Goal: Information Seeking & Learning: Learn about a topic

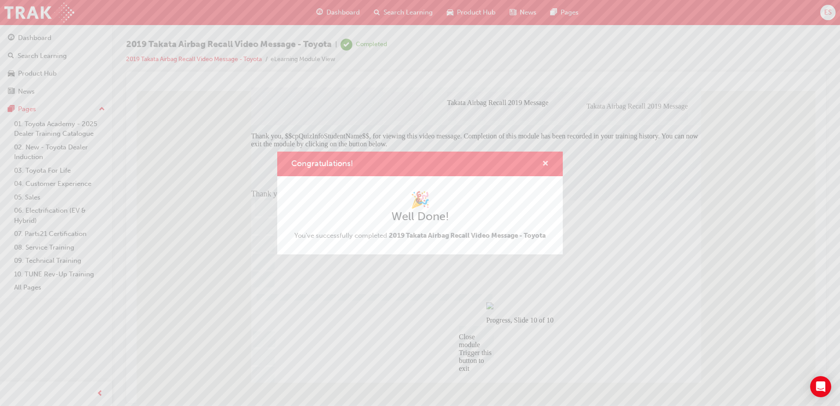
click at [545, 164] on span "cross-icon" at bounding box center [545, 164] width 7 height 8
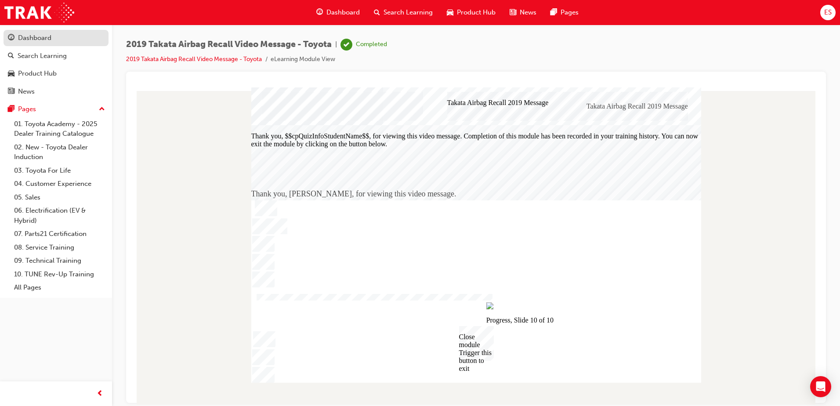
click at [38, 39] on div "Dashboard" at bounding box center [34, 38] width 33 height 10
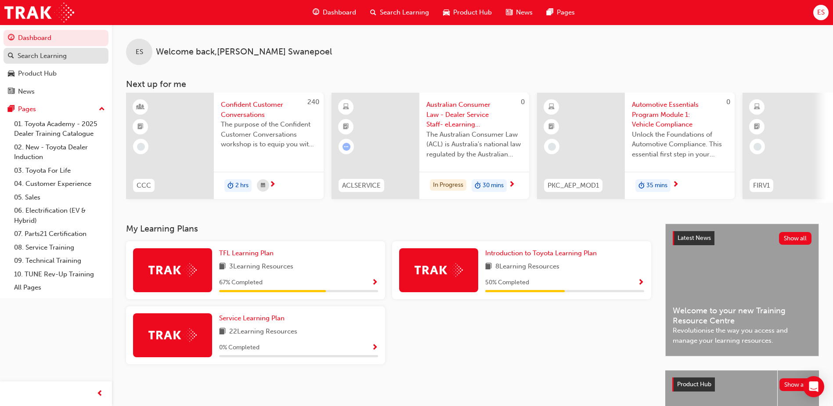
click at [40, 55] on div "Search Learning" at bounding box center [42, 56] width 49 height 10
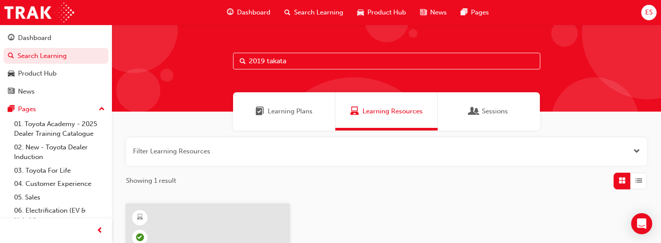
drag, startPoint x: 321, startPoint y: 58, endPoint x: 238, endPoint y: 58, distance: 83.9
click at [238, 58] on input "2019 takata" at bounding box center [386, 61] width 307 height 17
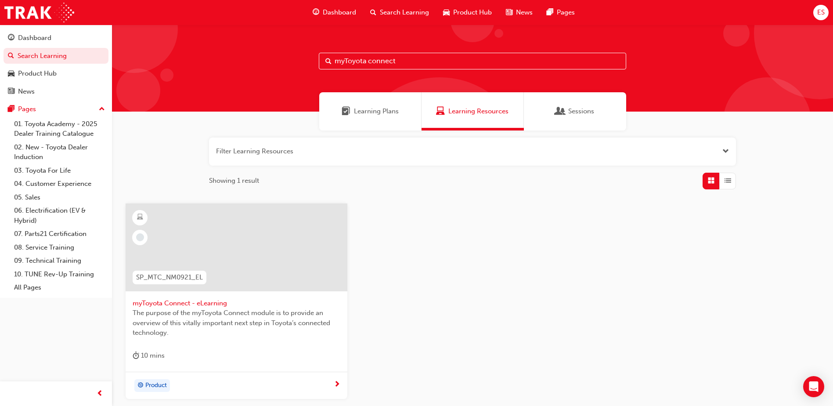
type input "myToyota connect"
click at [240, 278] on div at bounding box center [237, 247] width 222 height 88
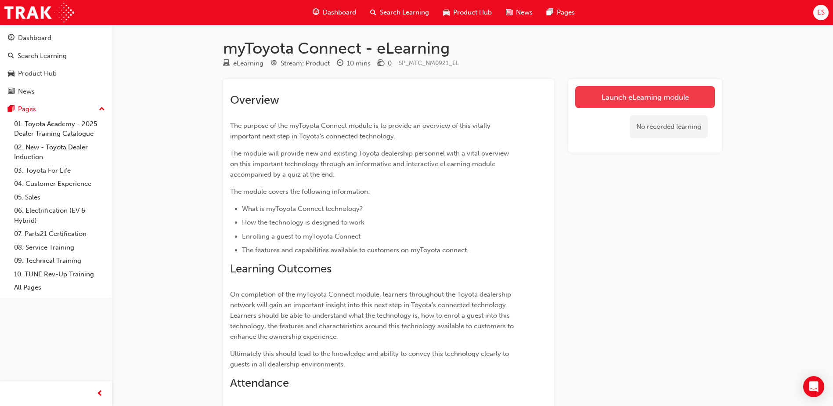
click at [637, 101] on link "Launch eLearning module" at bounding box center [645, 97] width 140 height 22
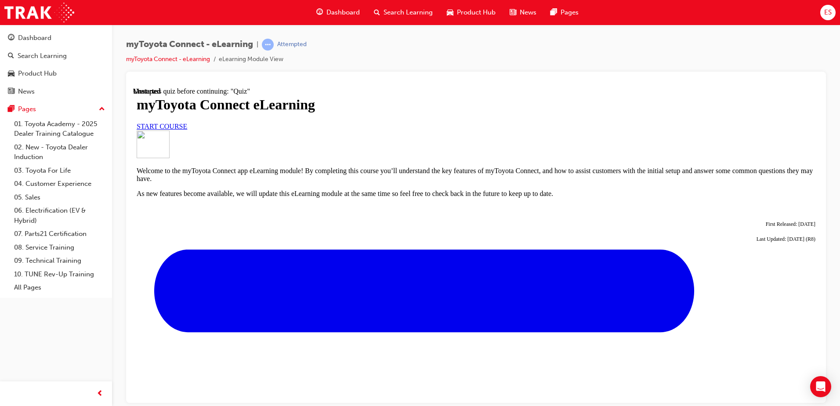
click at [187, 130] on span "START COURSE" at bounding box center [162, 125] width 51 height 7
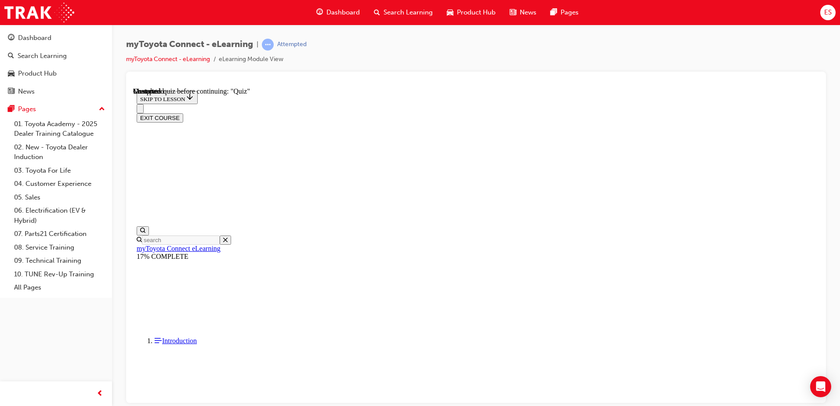
scroll to position [764, 0]
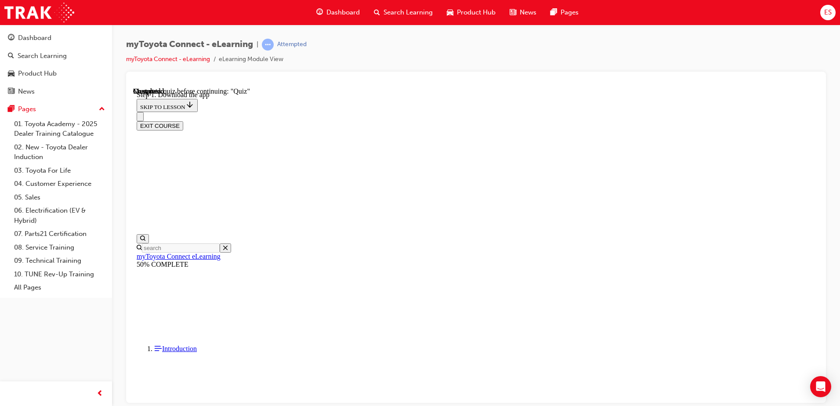
scroll to position [226, 0]
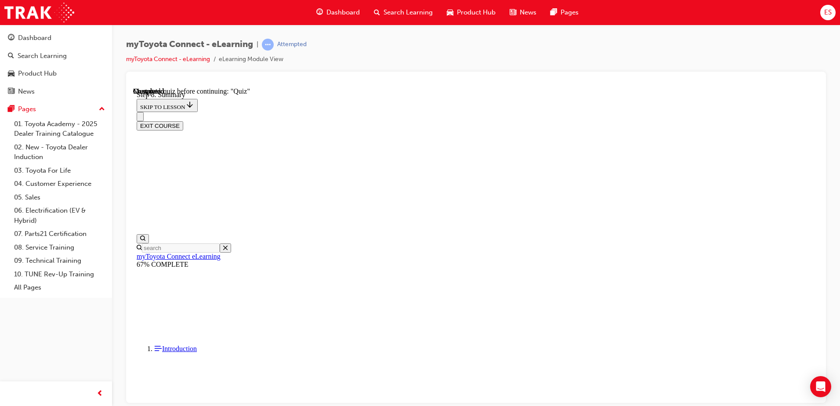
scroll to position [598, 0]
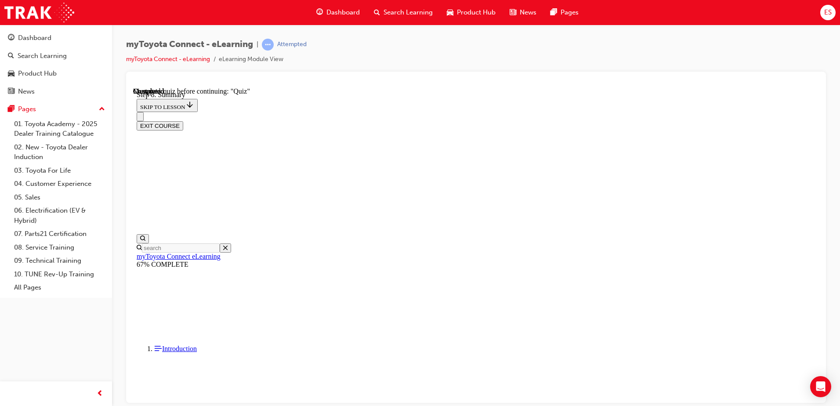
scroll to position [1015, 0]
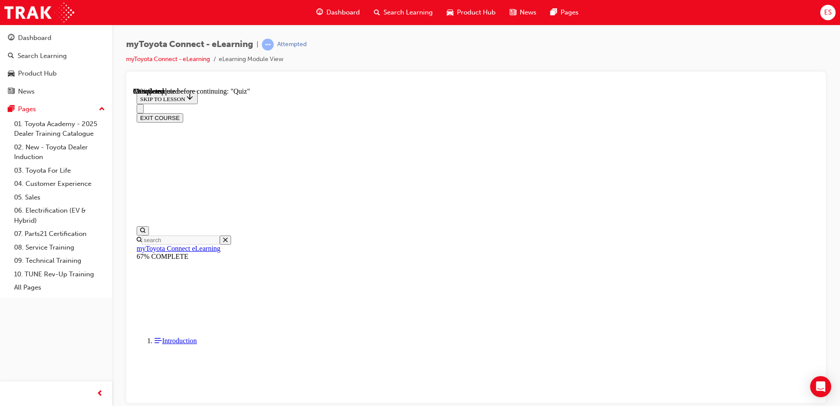
scroll to position [79, 0]
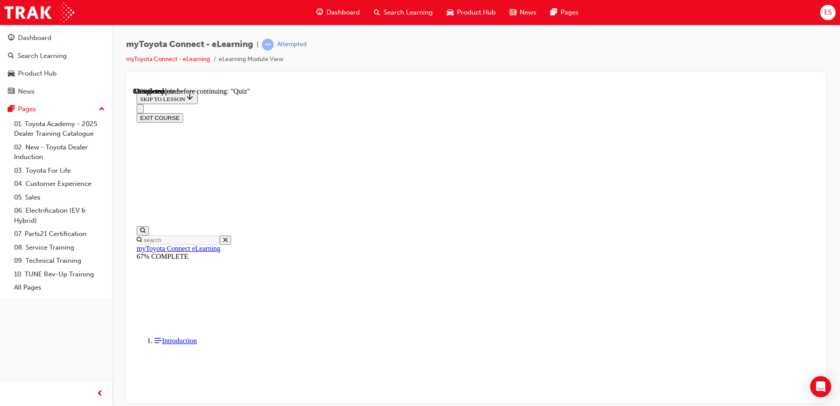
scroll to position [115, 0]
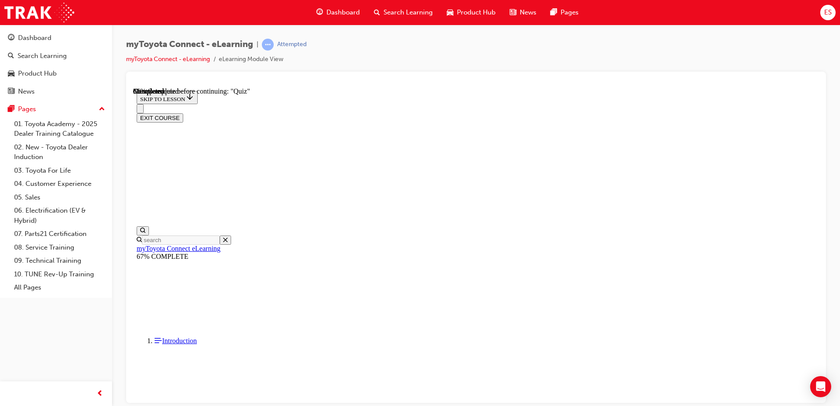
scroll to position [115, 0]
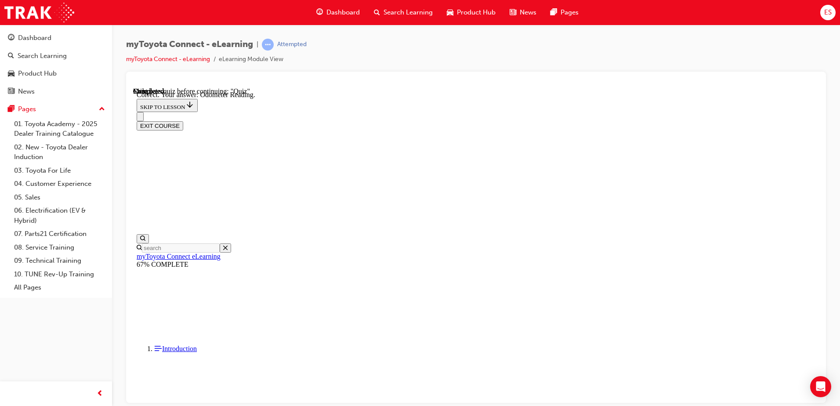
scroll to position [169, 0]
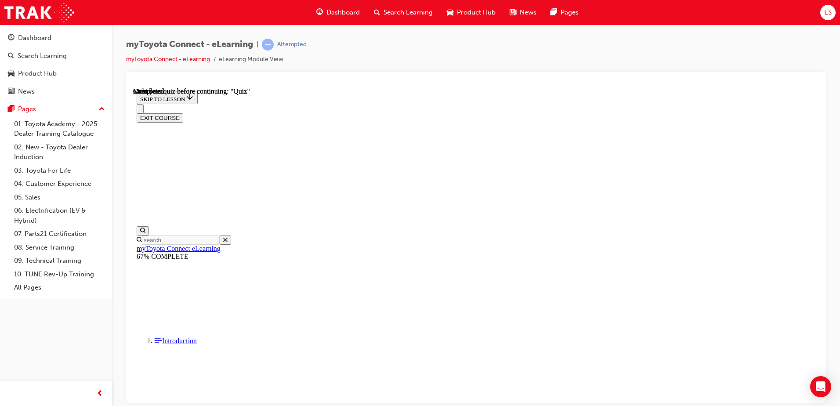
scroll to position [160, 0]
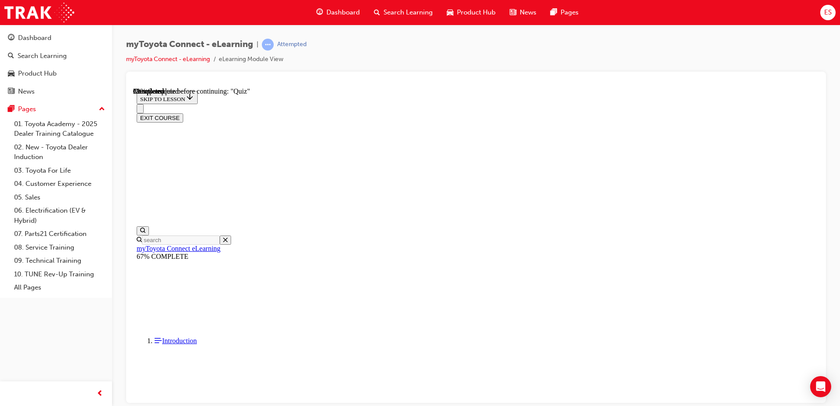
scroll to position [115, 0]
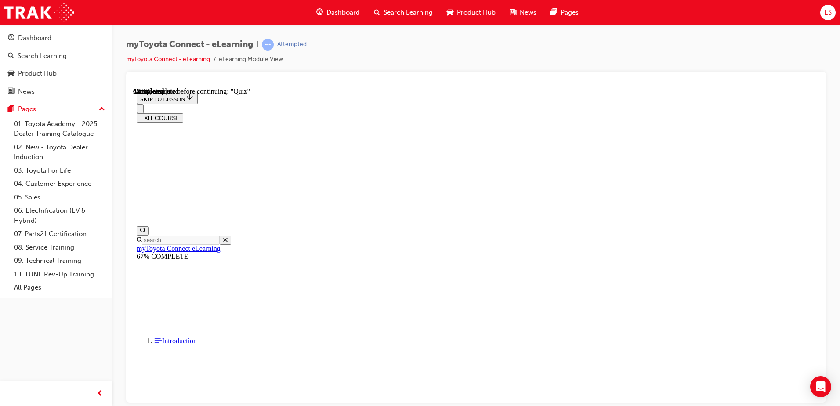
scroll to position [44, 0]
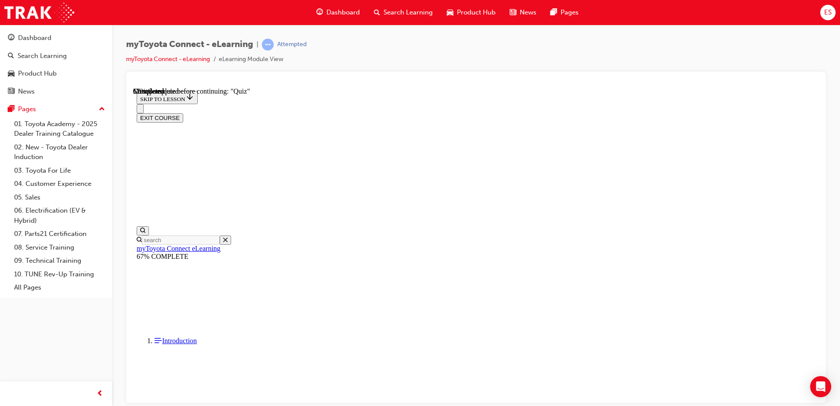
scroll to position [47, 0]
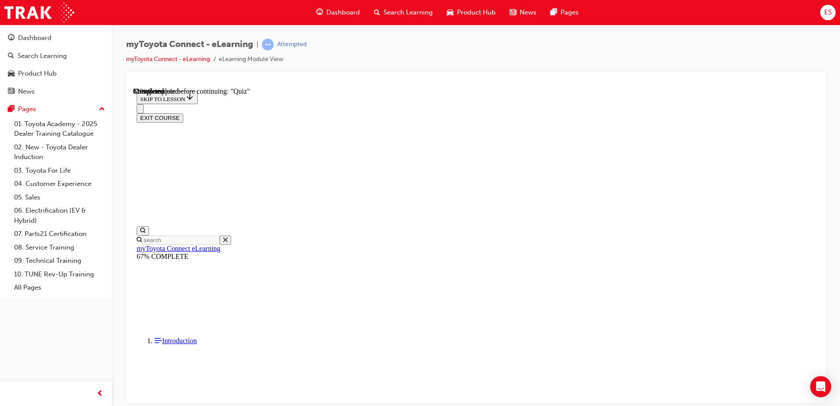
scroll to position [70, 0]
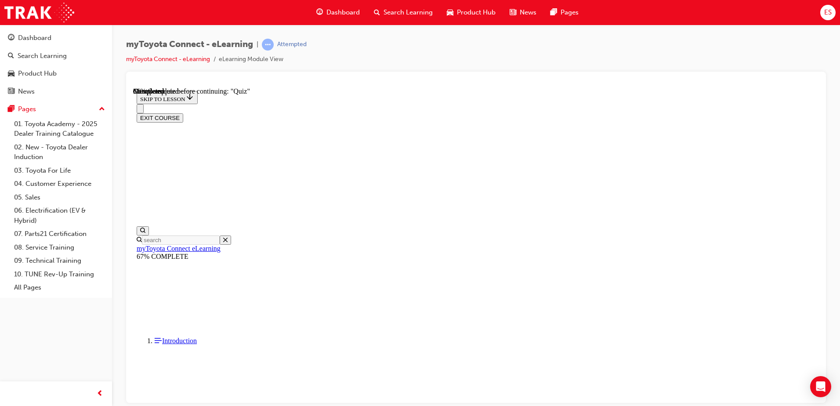
scroll to position [71, 0]
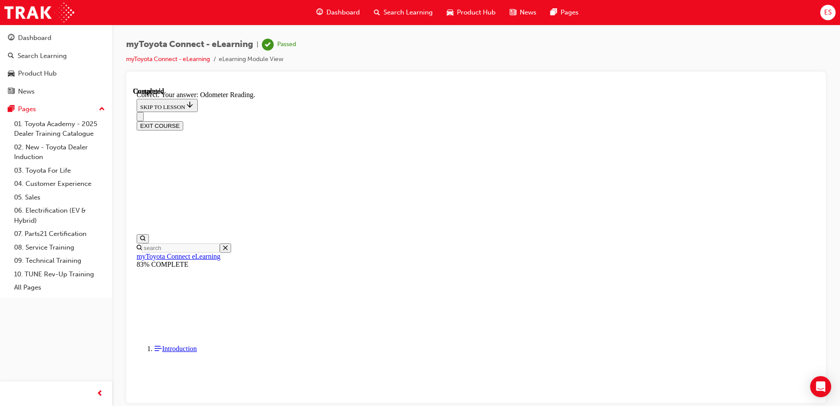
scroll to position [169, 0]
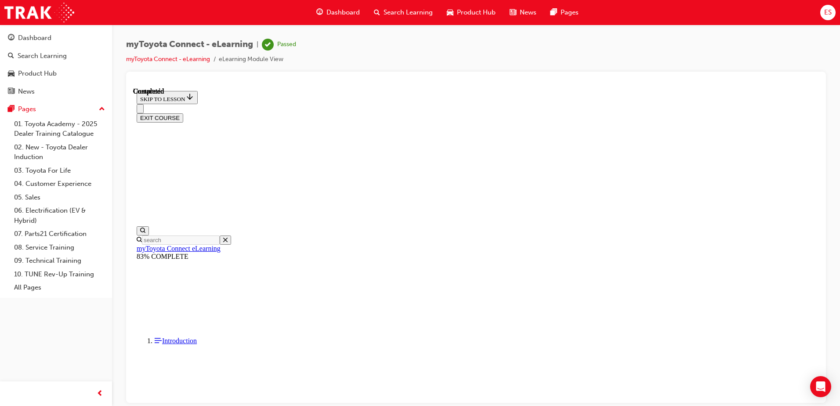
scroll to position [160, 0]
click at [38, 39] on div "Dashboard" at bounding box center [34, 38] width 33 height 10
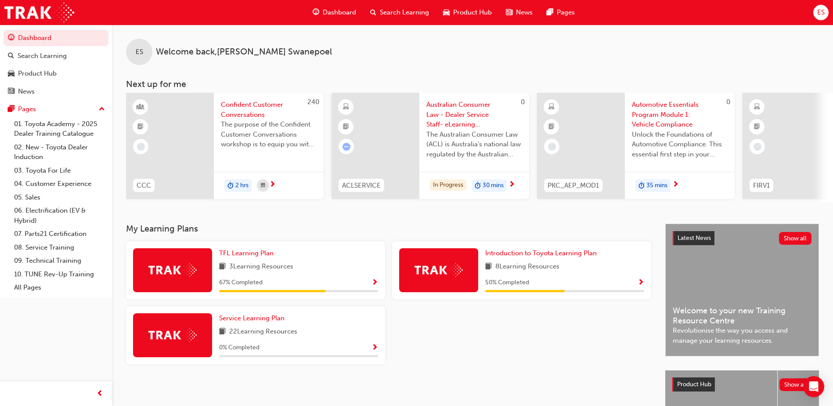
click at [482, 110] on span "Australian Consumer Law - Dealer Service Staff- eLearning Module" at bounding box center [474, 115] width 96 height 30
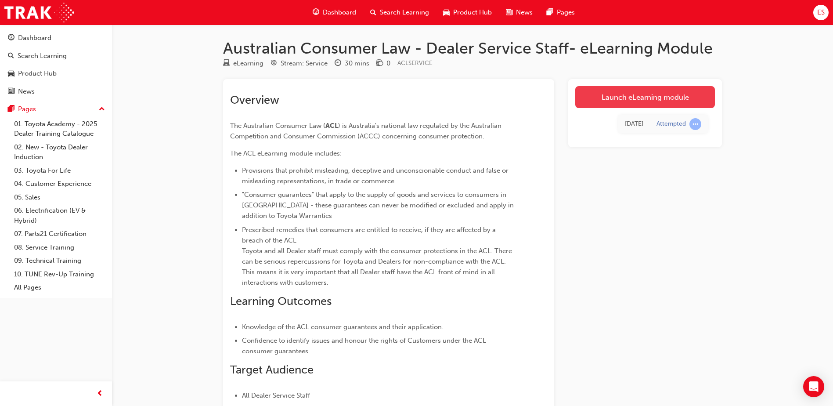
click at [626, 100] on link "Launch eLearning module" at bounding box center [645, 97] width 140 height 22
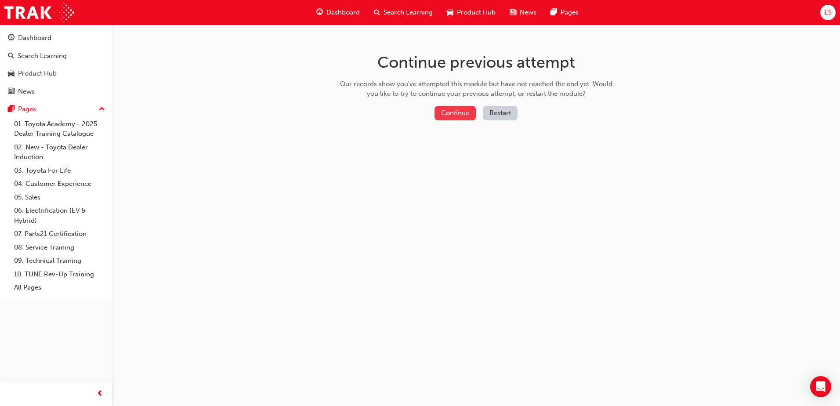
click at [437, 111] on button "Continue" at bounding box center [454, 113] width 41 height 14
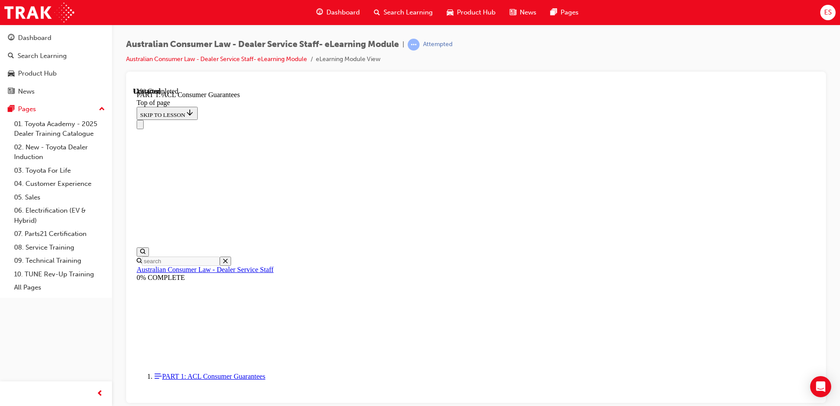
scroll to position [1389, 0]
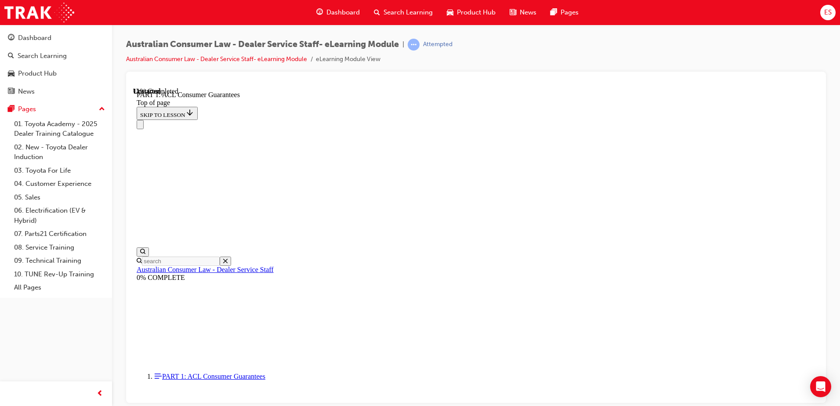
scroll to position [132, 0]
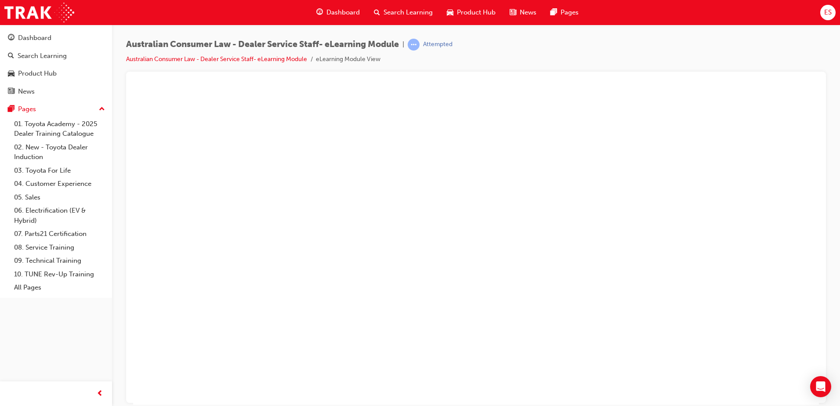
click at [589, 175] on button "Unzoom image" at bounding box center [476, 245] width 686 height 317
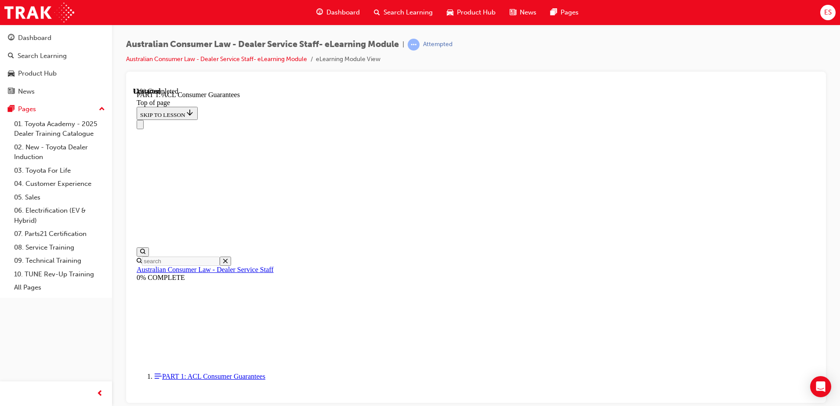
scroll to position [1449, 0]
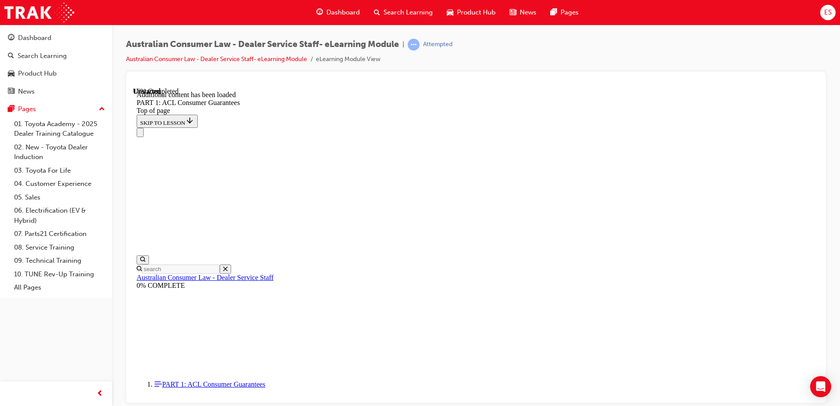
scroll to position [1678, 0]
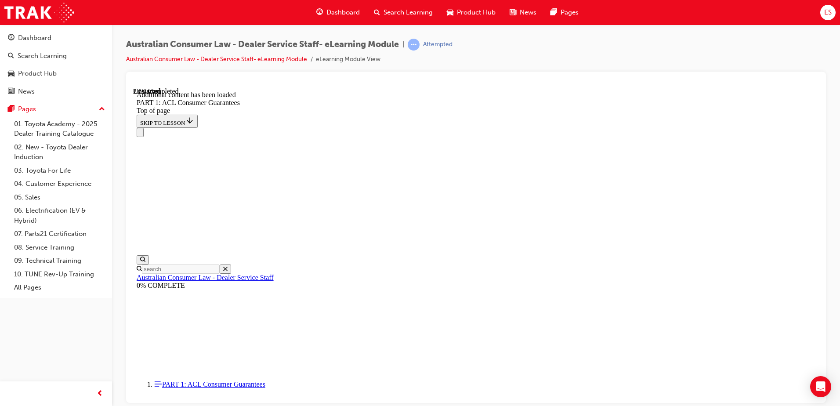
scroll to position [2266, 0]
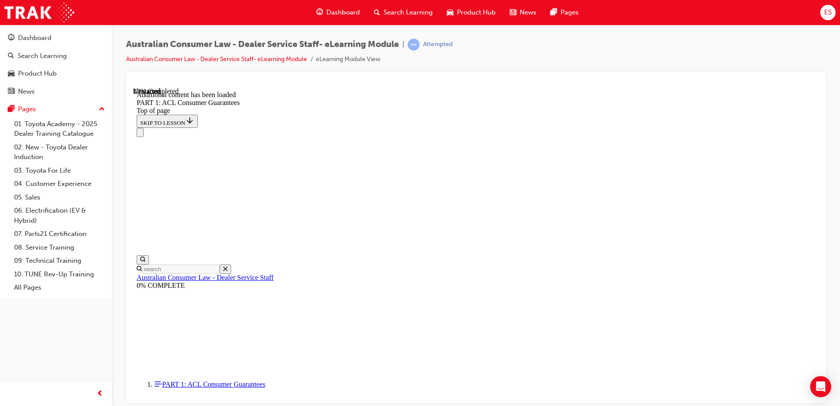
scroll to position [2416, 0]
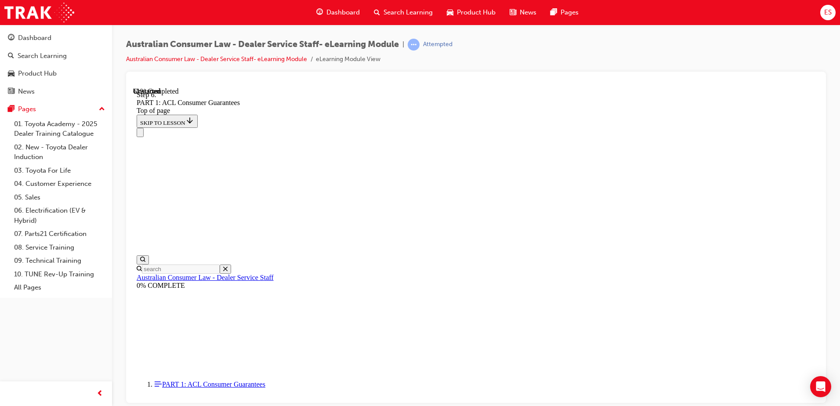
scroll to position [4968, 0]
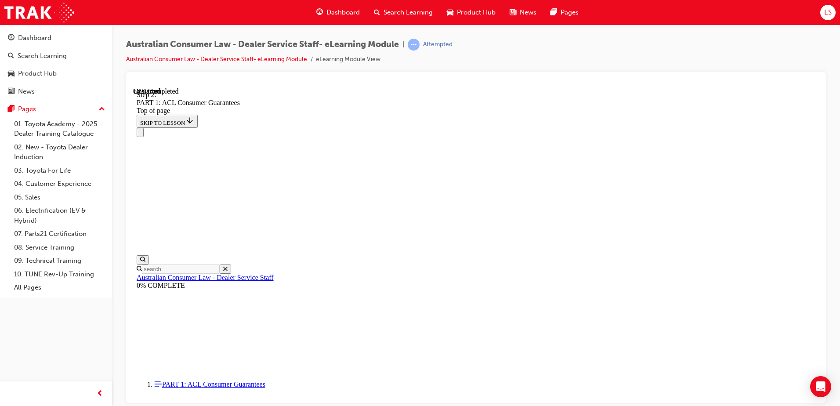
scroll to position [5281, 0]
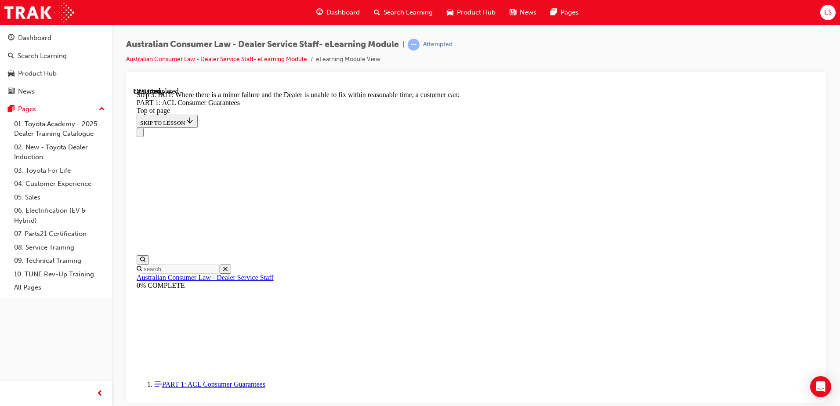
scroll to position [5934, 0]
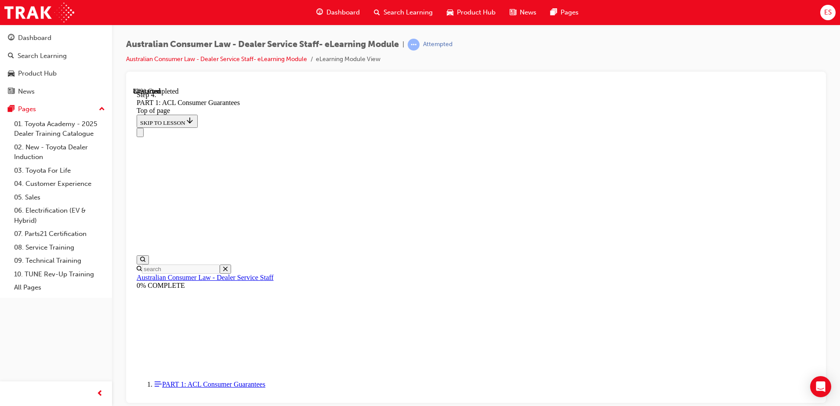
scroll to position [7667, 0]
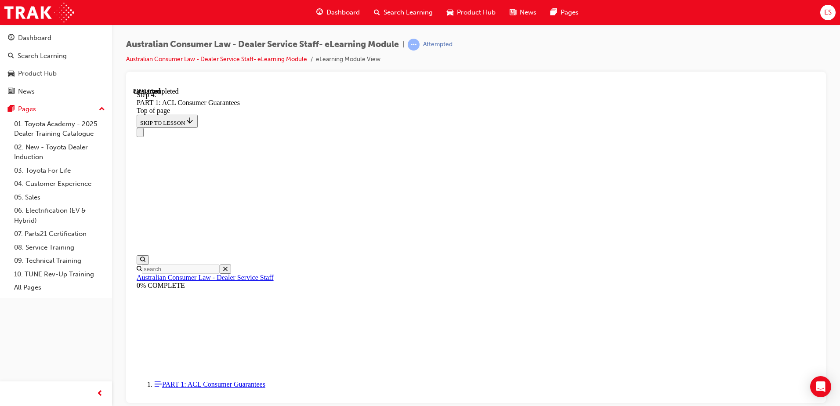
drag, startPoint x: 457, startPoint y: 184, endPoint x: 617, endPoint y: 339, distance: 223.0
drag, startPoint x: 488, startPoint y: 296, endPoint x: 522, endPoint y: 137, distance: 163.6
drag, startPoint x: 507, startPoint y: 144, endPoint x: 506, endPoint y: 198, distance: 53.6
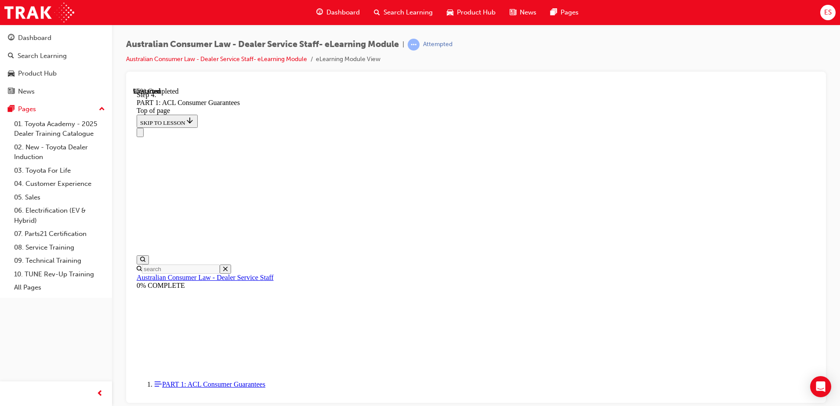
drag, startPoint x: 465, startPoint y: 238, endPoint x: 481, endPoint y: 154, distance: 85.5
drag, startPoint x: 459, startPoint y: 231, endPoint x: 484, endPoint y: 133, distance: 102.0
drag, startPoint x: 459, startPoint y: 281, endPoint x: 483, endPoint y: 221, distance: 64.0
drag, startPoint x: 456, startPoint y: 298, endPoint x: 505, endPoint y: 308, distance: 49.7
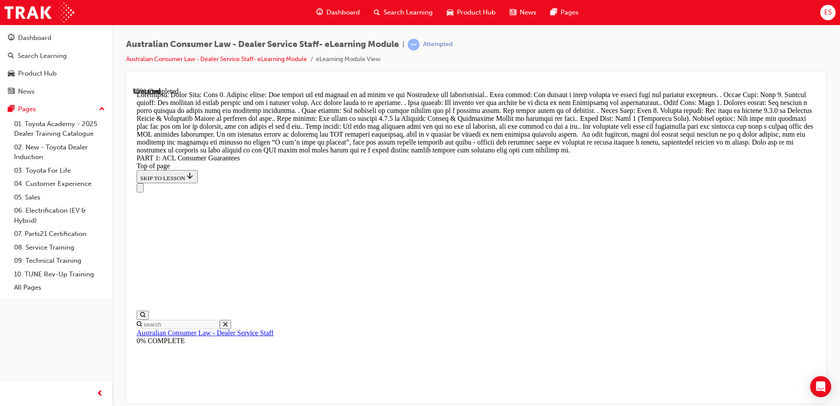
scroll to position [9586, 0]
drag, startPoint x: 449, startPoint y: 172, endPoint x: 473, endPoint y: 173, distance: 24.2
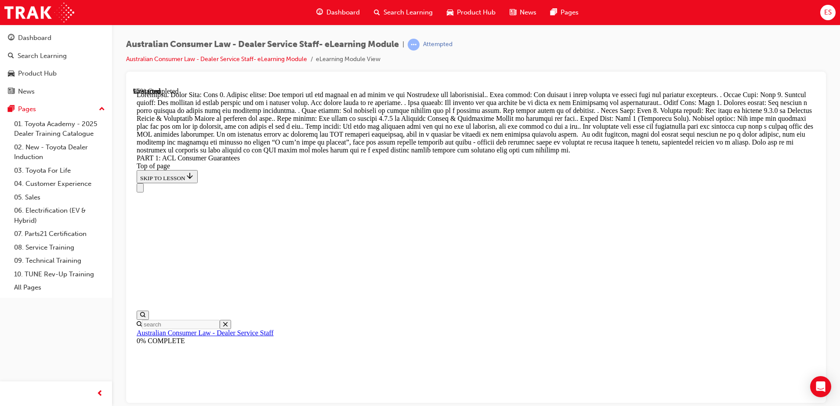
drag, startPoint x: 479, startPoint y: 216, endPoint x: 494, endPoint y: 217, distance: 15.4
drag, startPoint x: 491, startPoint y: 311, endPoint x: 520, endPoint y: 264, distance: 54.8
drag, startPoint x: 499, startPoint y: 302, endPoint x: 522, endPoint y: 302, distance: 22.8
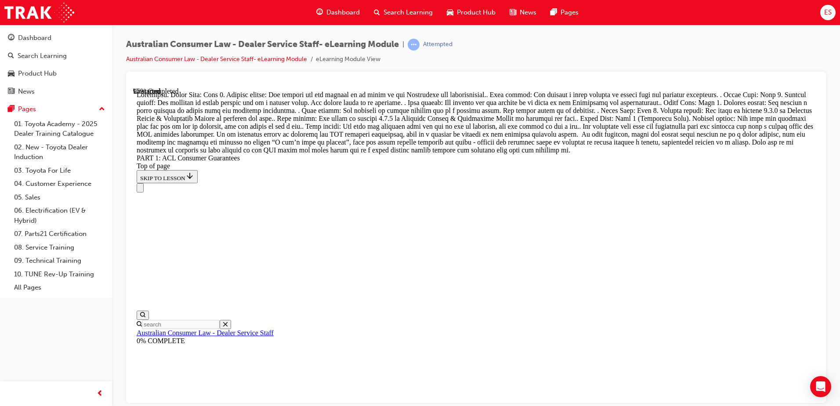
drag, startPoint x: 489, startPoint y: 360, endPoint x: 550, endPoint y: 374, distance: 62.6
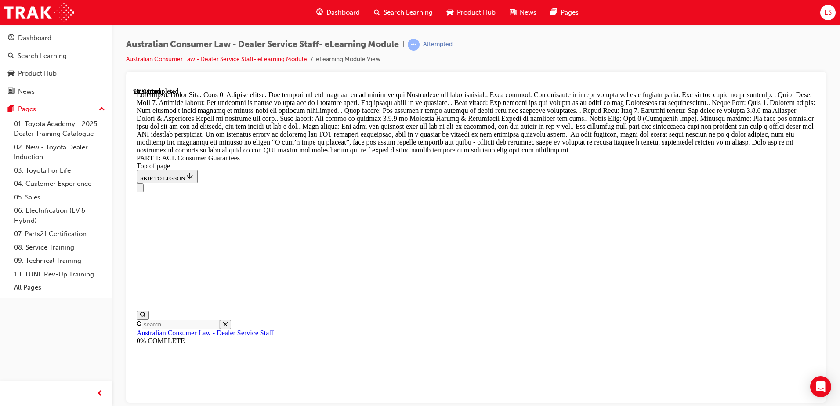
drag, startPoint x: 504, startPoint y: 312, endPoint x: 531, endPoint y: 146, distance: 168.2
drag, startPoint x: 480, startPoint y: 218, endPoint x: 506, endPoint y: 217, distance: 26.4
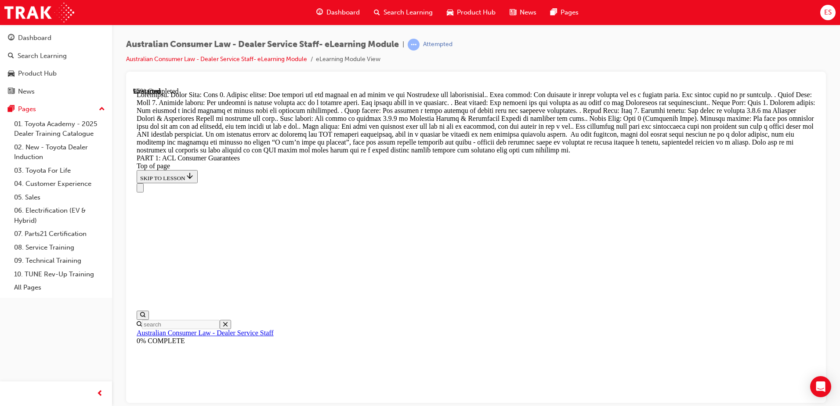
drag, startPoint x: 476, startPoint y: 368, endPoint x: 494, endPoint y: 276, distance: 94.5
drag, startPoint x: 472, startPoint y: 366, endPoint x: 503, endPoint y: 260, distance: 110.8
drag, startPoint x: 479, startPoint y: 318, endPoint x: 508, endPoint y: 315, distance: 29.2
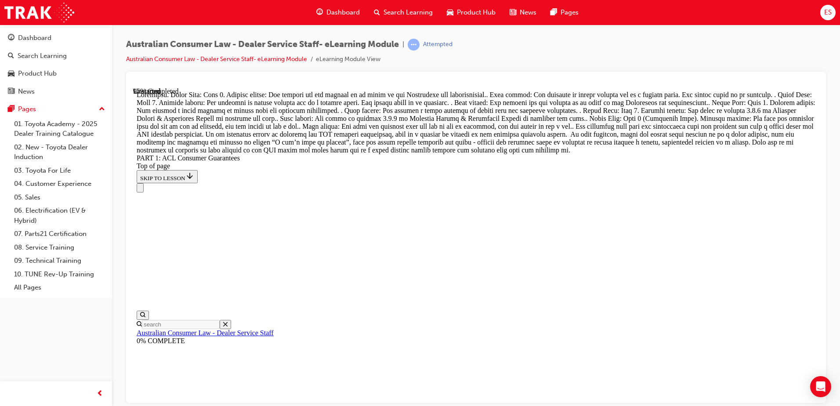
drag, startPoint x: 478, startPoint y: 371, endPoint x: 502, endPoint y: 370, distance: 23.7
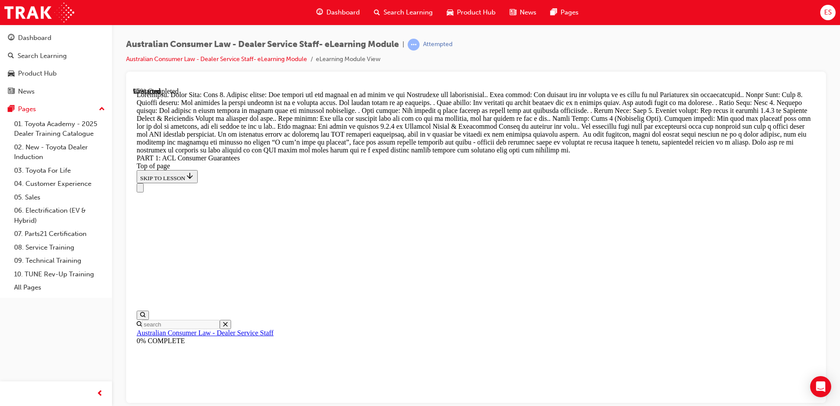
scroll to position [9563, 0]
drag, startPoint x: 466, startPoint y: 366, endPoint x: 494, endPoint y: 164, distance: 203.9
drag, startPoint x: 458, startPoint y: 267, endPoint x: 487, endPoint y: 216, distance: 59.4
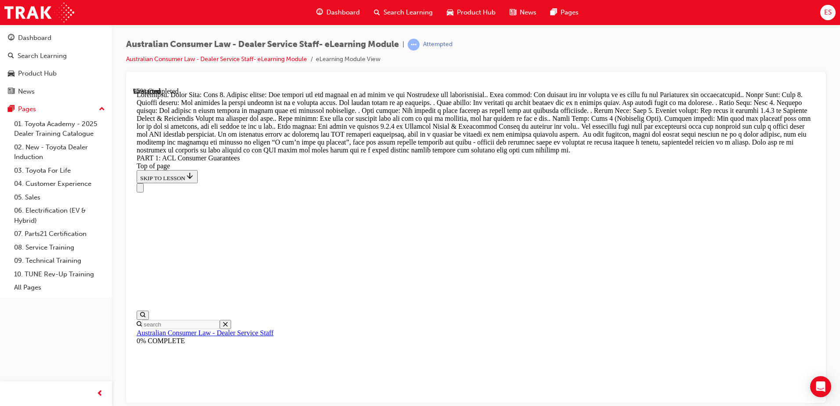
drag, startPoint x: 457, startPoint y: 362, endPoint x: 484, endPoint y: 258, distance: 107.4
drag, startPoint x: 472, startPoint y: 318, endPoint x: 488, endPoint y: 378, distance: 61.7
drag, startPoint x: 462, startPoint y: 318, endPoint x: 494, endPoint y: 319, distance: 31.6
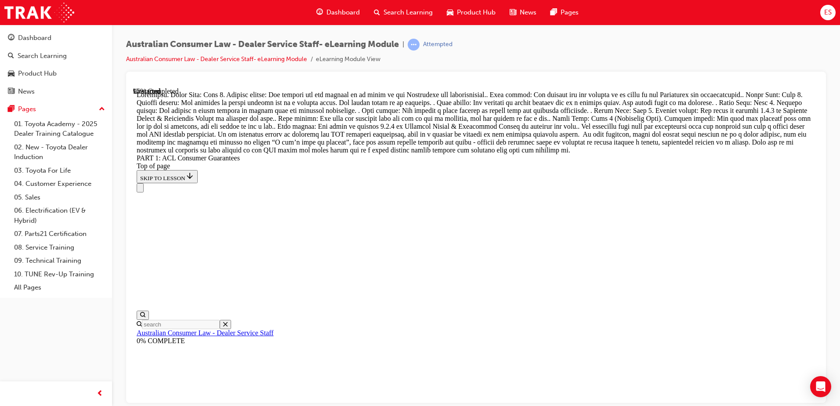
drag, startPoint x: 470, startPoint y: 364, endPoint x: 489, endPoint y: 308, distance: 59.0
drag, startPoint x: 489, startPoint y: 311, endPoint x: 490, endPoint y: 364, distance: 52.7
drag, startPoint x: 454, startPoint y: 311, endPoint x: 480, endPoint y: 307, distance: 26.1
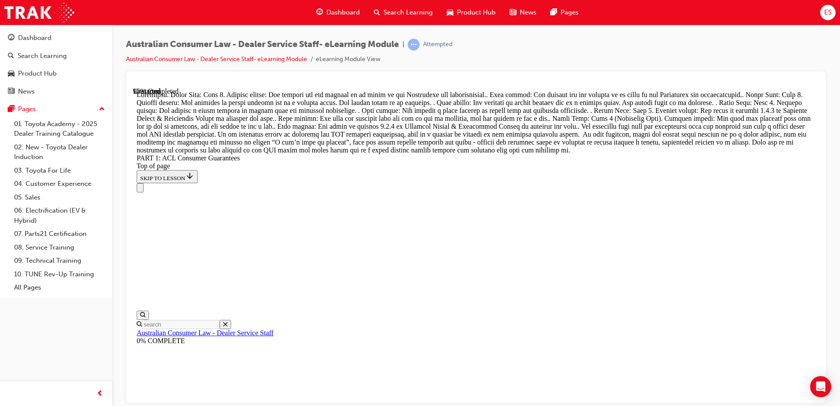
scroll to position [9387, 0]
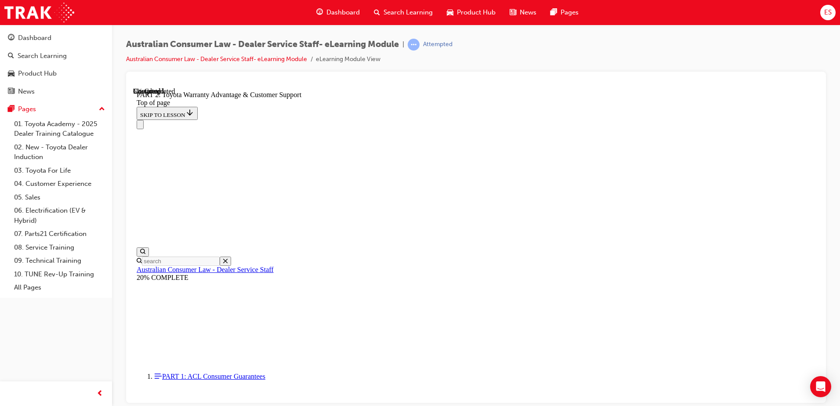
scroll to position [615, 0]
click button "CONTINUE"
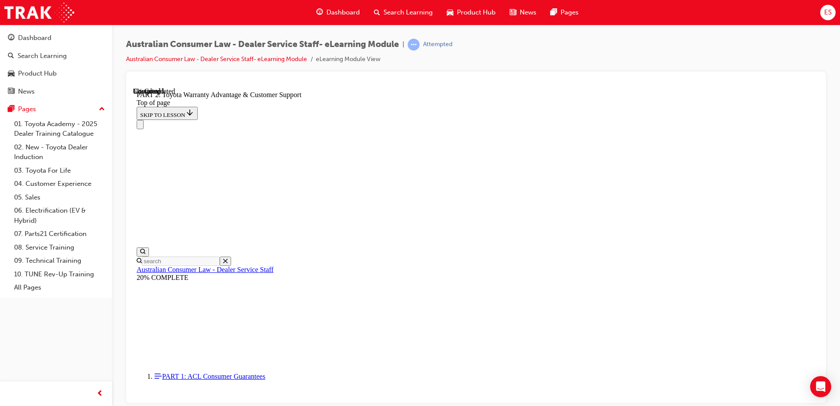
click button "CONTINUE"
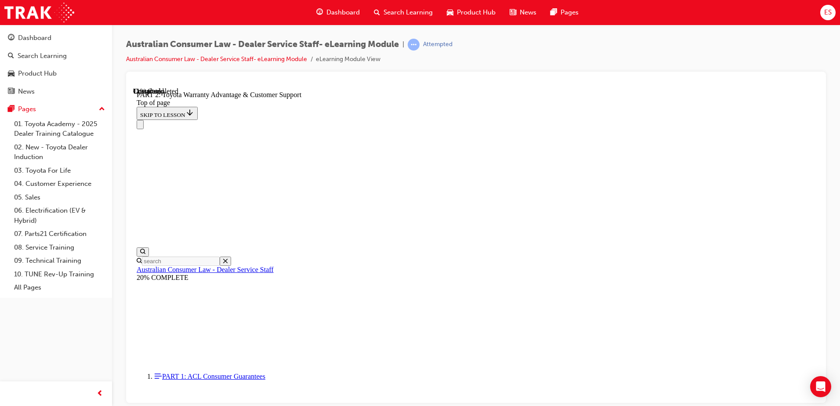
scroll to position [659, 0]
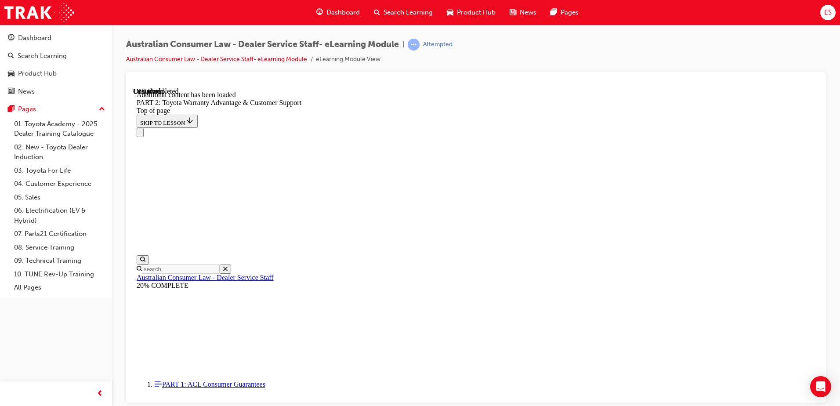
scroll to position [883, 0]
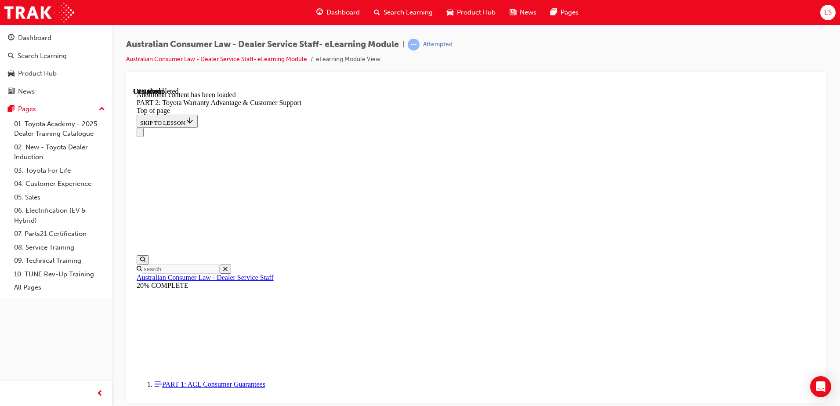
scroll to position [927, 0]
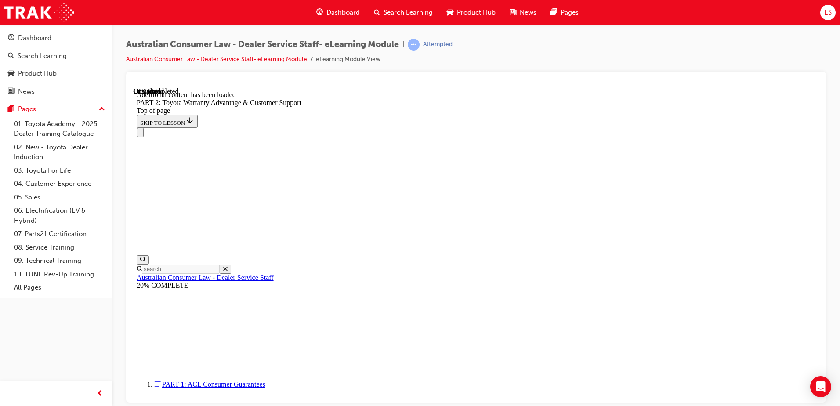
click button "CONTINUE"
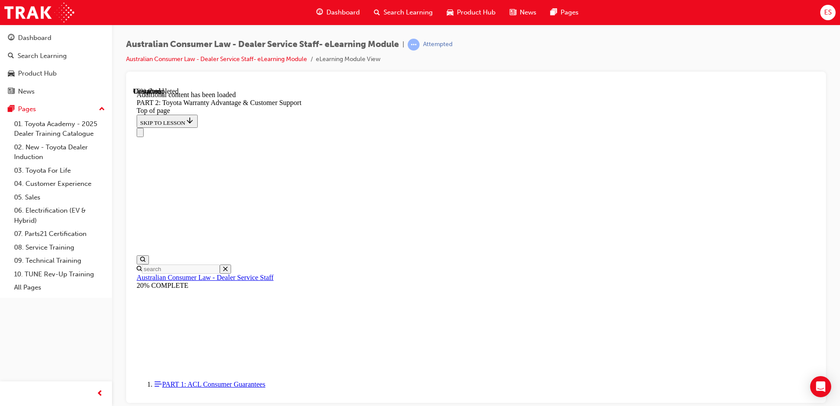
click button "CONTINUE"
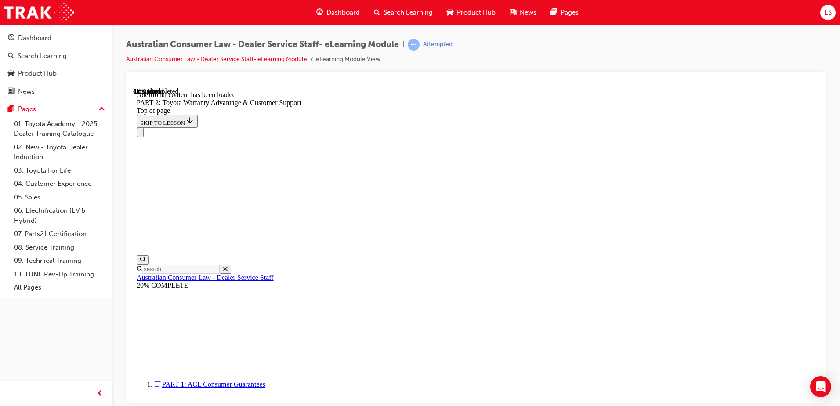
scroll to position [1594, 0]
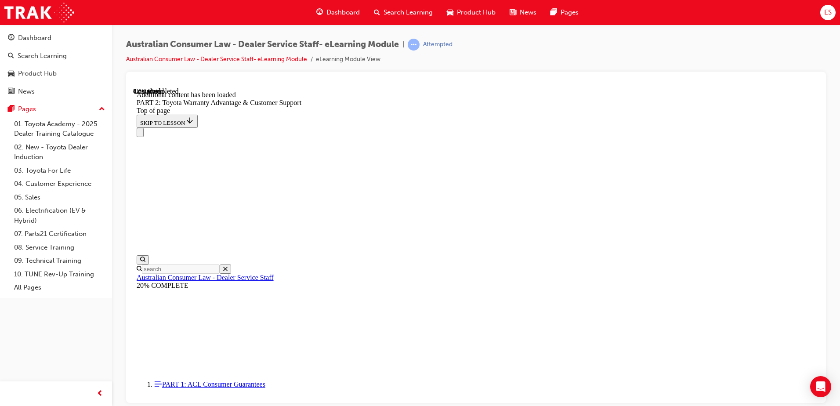
scroll to position [1595, 0]
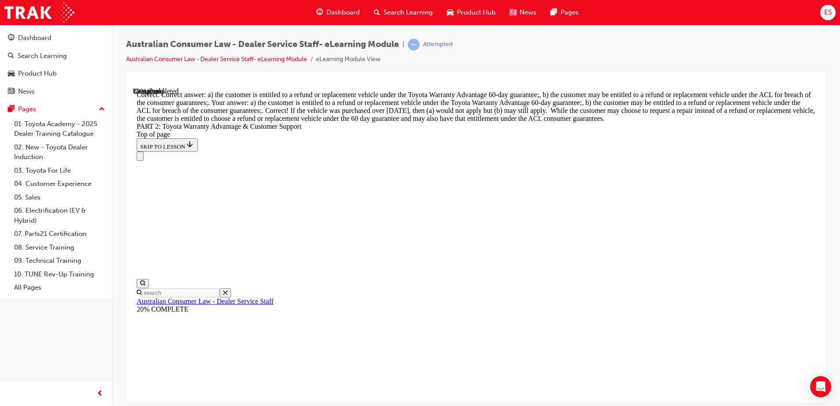
scroll to position [3451, 0]
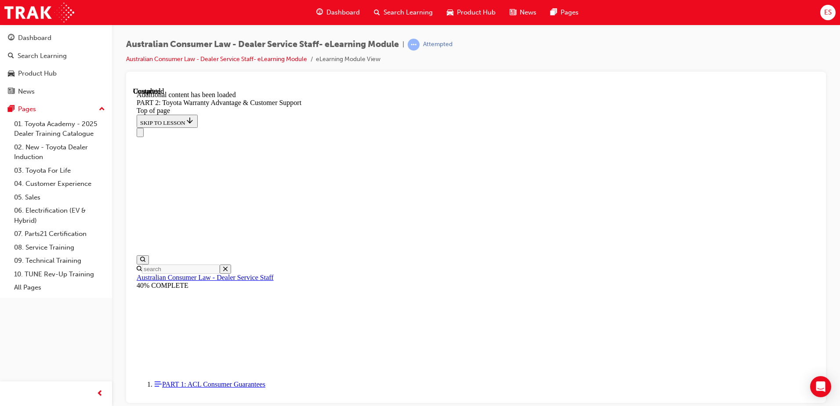
scroll to position [3656, 0]
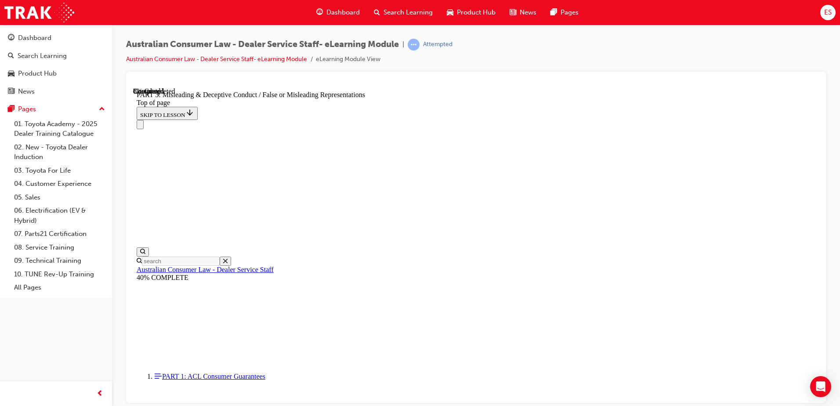
scroll to position [638, 0]
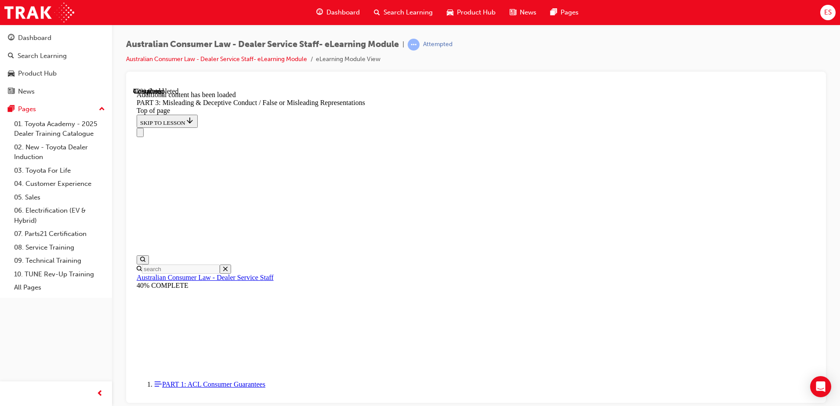
scroll to position [2046, 0]
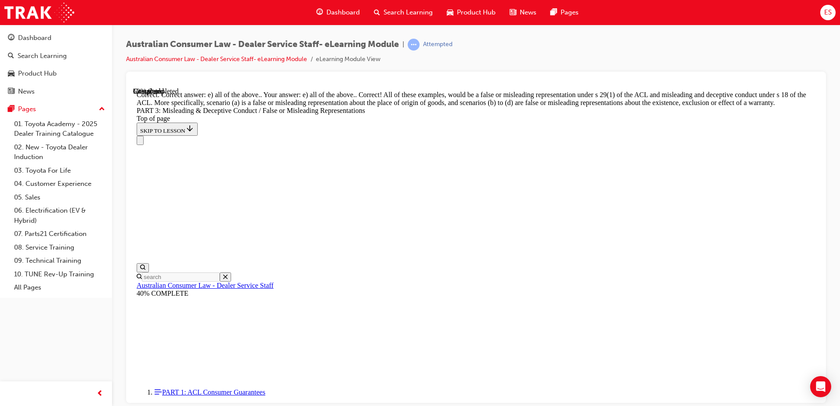
scroll to position [2056, 0]
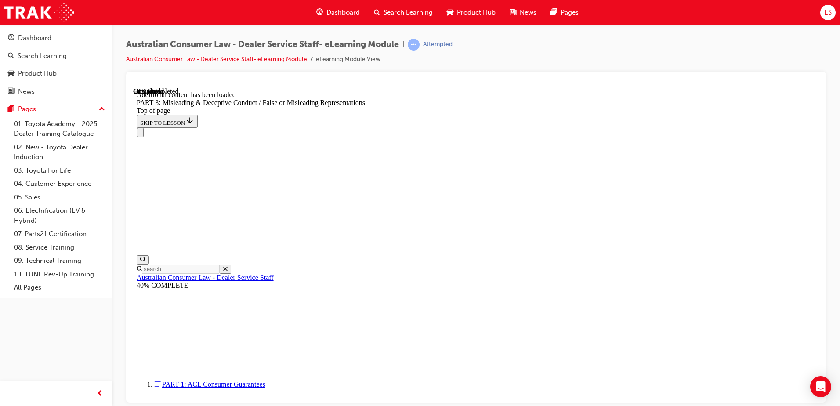
scroll to position [2546, 0]
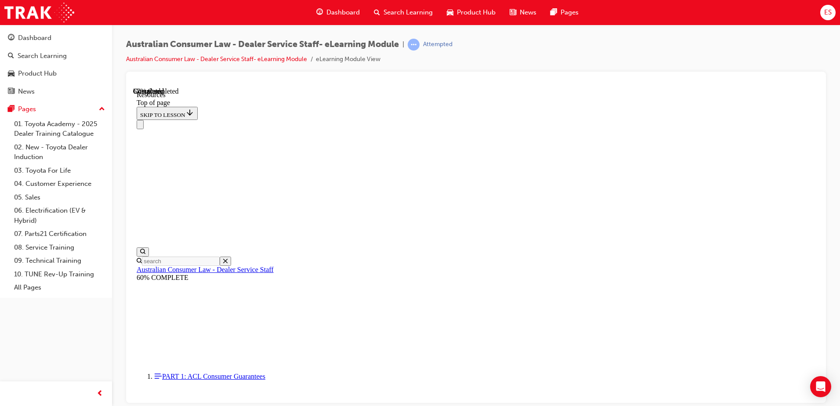
scroll to position [379, 0]
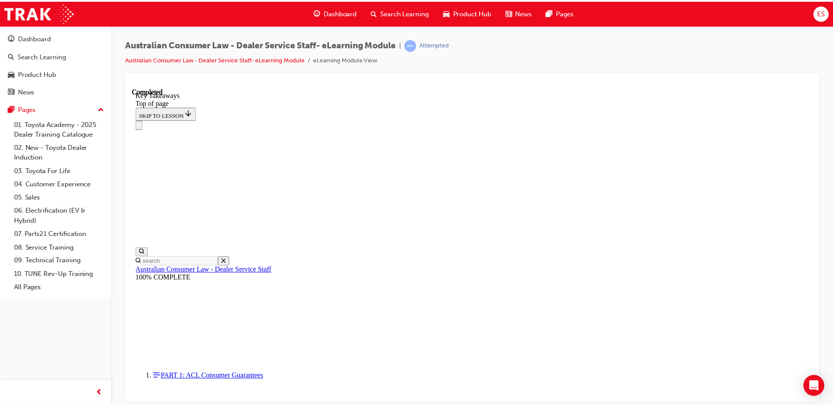
scroll to position [197, 0]
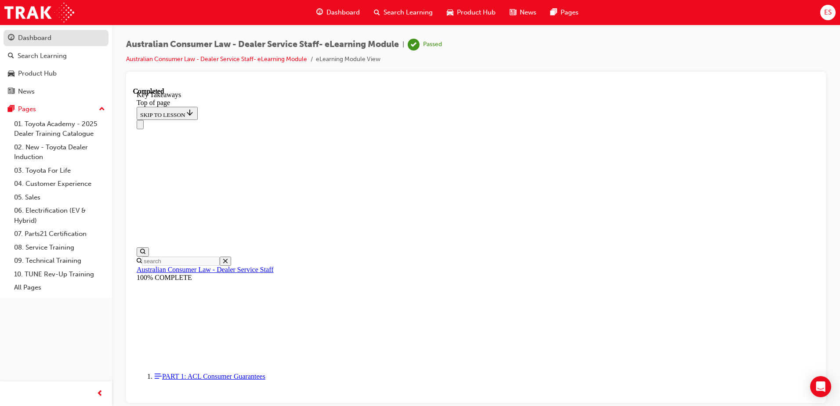
click at [47, 37] on div "Dashboard" at bounding box center [34, 38] width 33 height 10
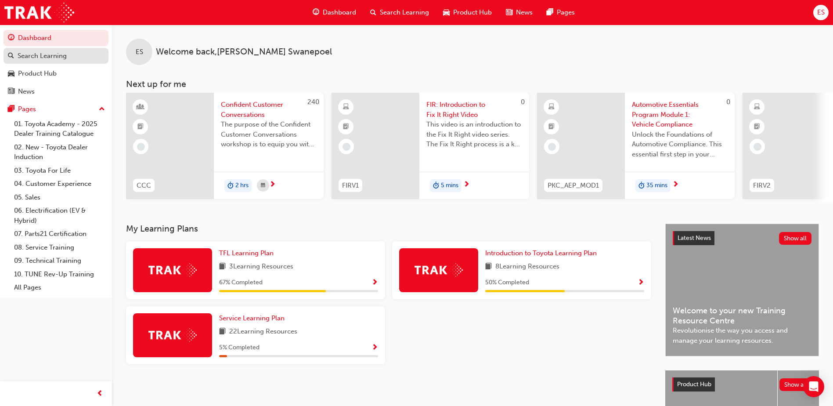
click at [38, 55] on div "Search Learning" at bounding box center [42, 56] width 49 height 10
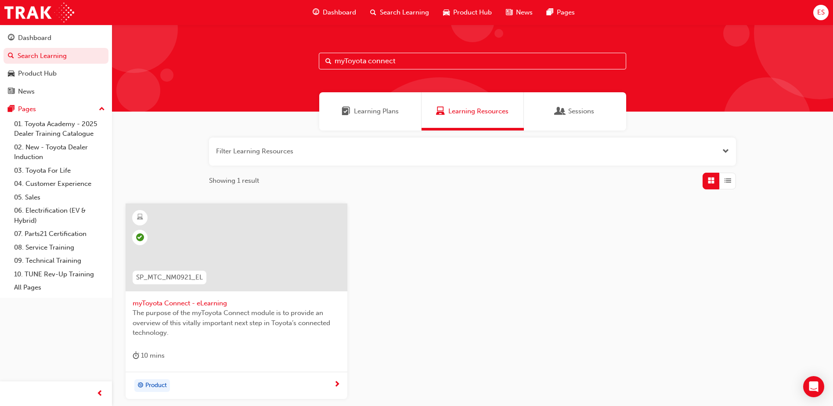
click at [419, 58] on input "myToyota connect" at bounding box center [472, 61] width 307 height 17
drag, startPoint x: 419, startPoint y: 58, endPoint x: 318, endPoint y: 59, distance: 101.0
click at [318, 59] on div "myToyota connect" at bounding box center [472, 68] width 721 height 87
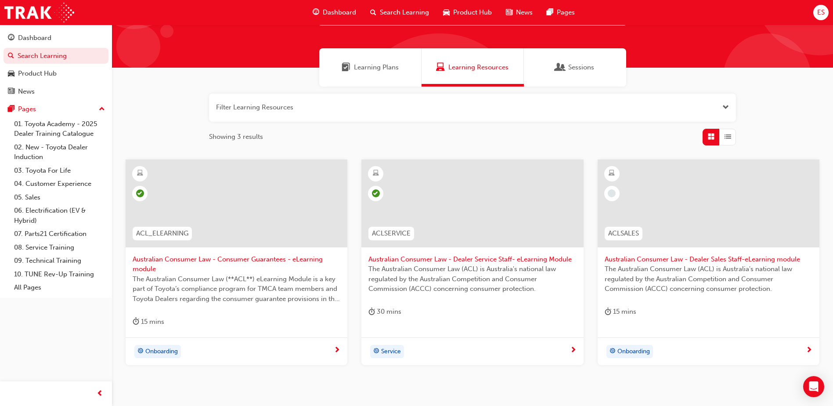
scroll to position [88, 0]
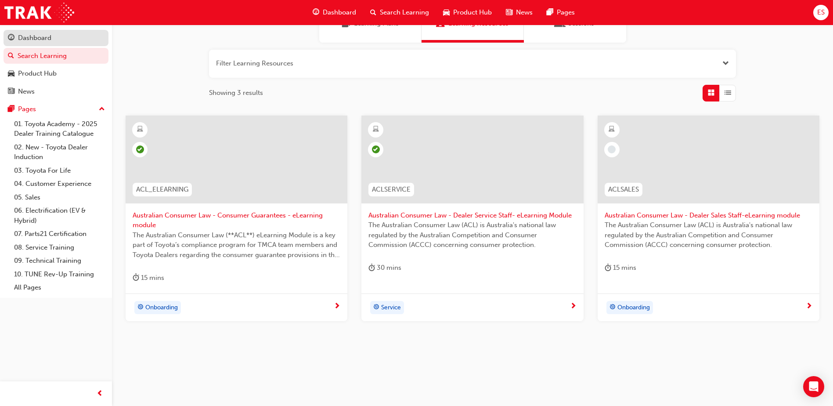
type input "australian consumer"
click at [34, 39] on div "Dashboard" at bounding box center [34, 38] width 33 height 10
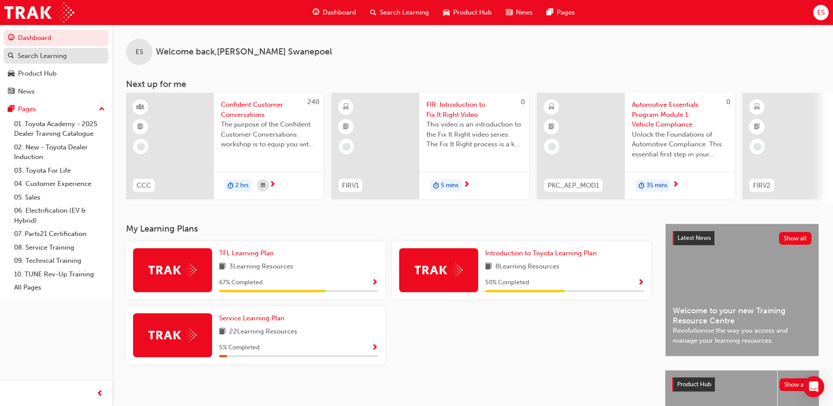
click at [42, 57] on div "Search Learning" at bounding box center [42, 56] width 49 height 10
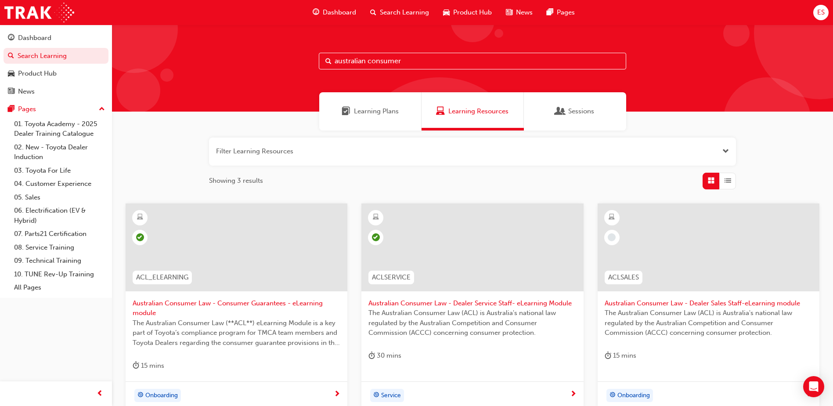
drag, startPoint x: 426, startPoint y: 62, endPoint x: 290, endPoint y: 65, distance: 136.6
click at [290, 65] on div "australian consumer" at bounding box center [472, 68] width 721 height 87
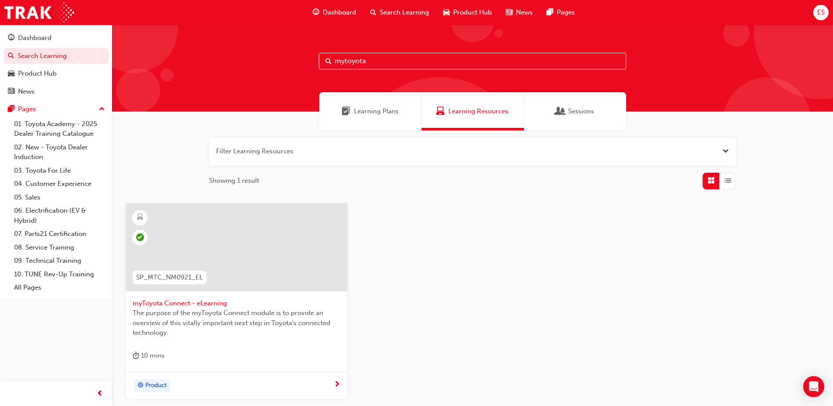
click at [290, 65] on div "mytoyota" at bounding box center [472, 68] width 721 height 87
drag, startPoint x: 383, startPoint y: 61, endPoint x: 310, endPoint y: 60, distance: 73.4
click at [310, 60] on div "mytoyota" at bounding box center [472, 68] width 721 height 87
type input "tundra insider"
click at [267, 314] on span "The Toyota Tundra Insider Program Customer Support eLearning course is designed…" at bounding box center [237, 323] width 208 height 30
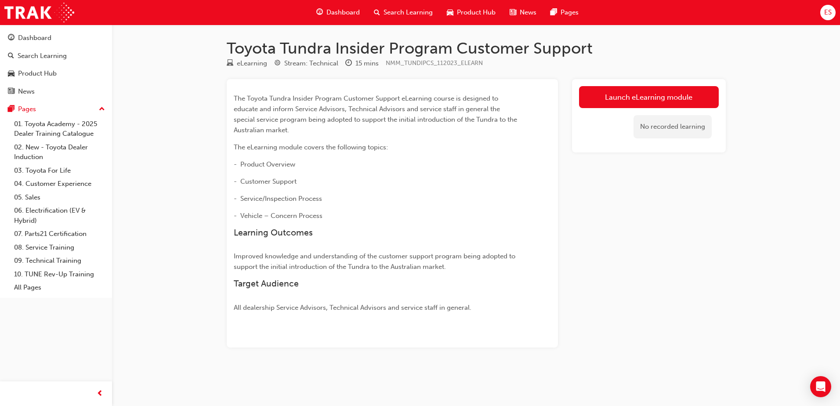
click at [665, 101] on link "Launch eLearning module" at bounding box center [649, 97] width 140 height 22
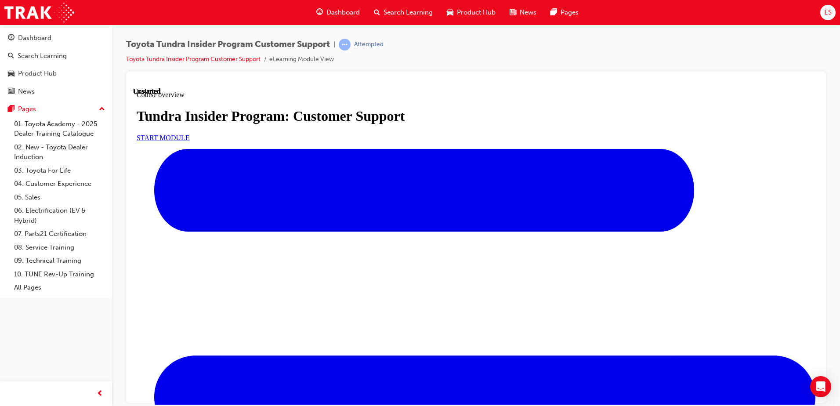
click at [190, 141] on span "START MODULE" at bounding box center [163, 137] width 53 height 7
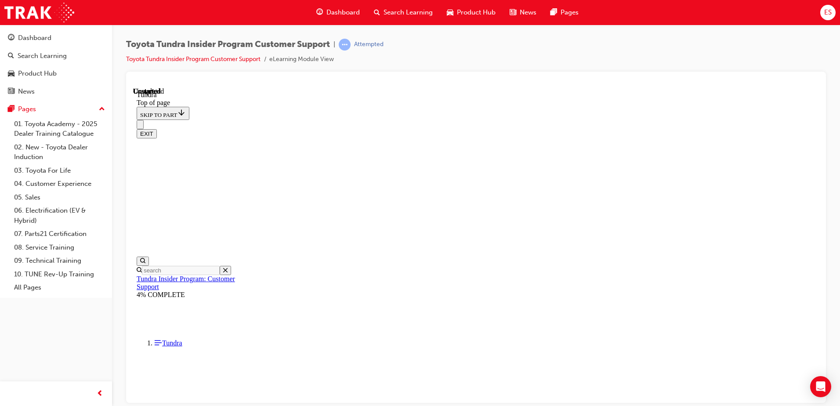
scroll to position [54, 0]
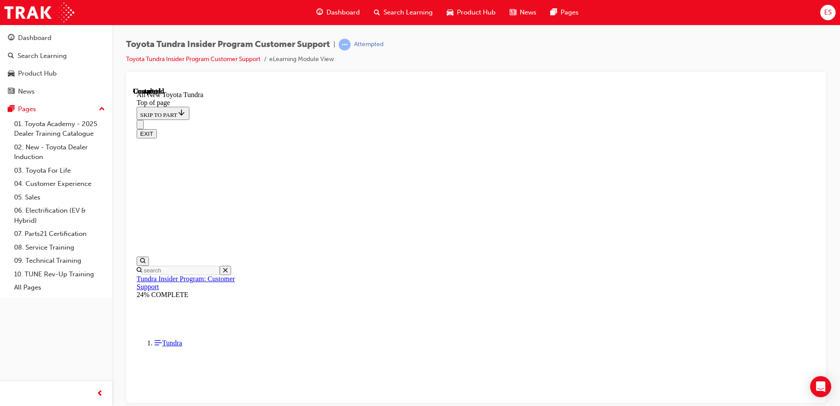
scroll to position [154, 0]
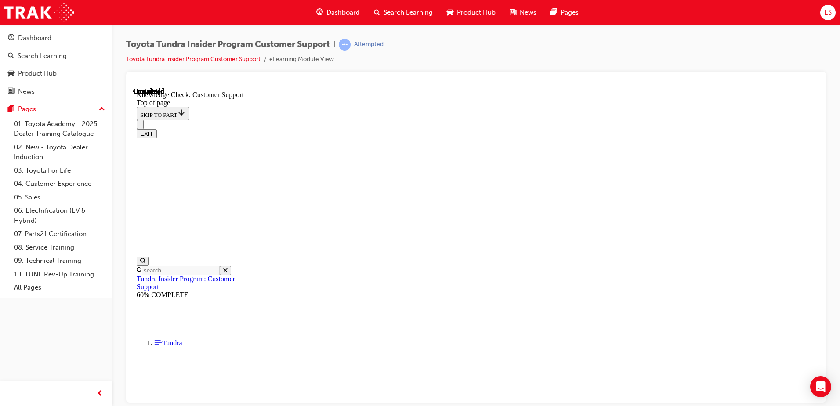
checkbox input "true"
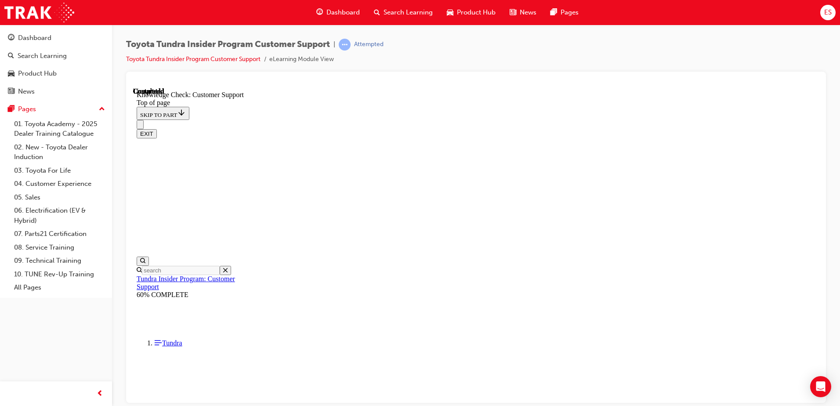
checkbox input "true"
checkbox input "false"
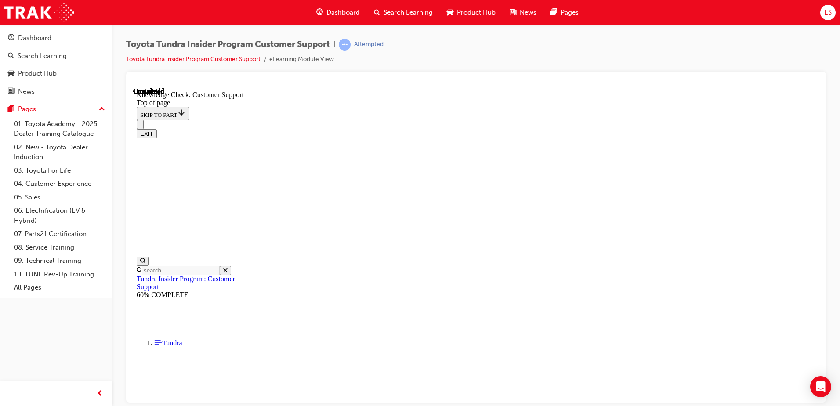
checkbox input "false"
radio input "false"
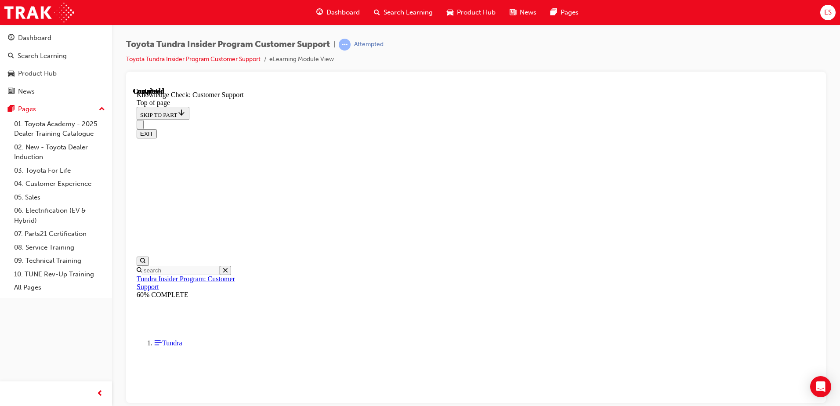
radio input "true"
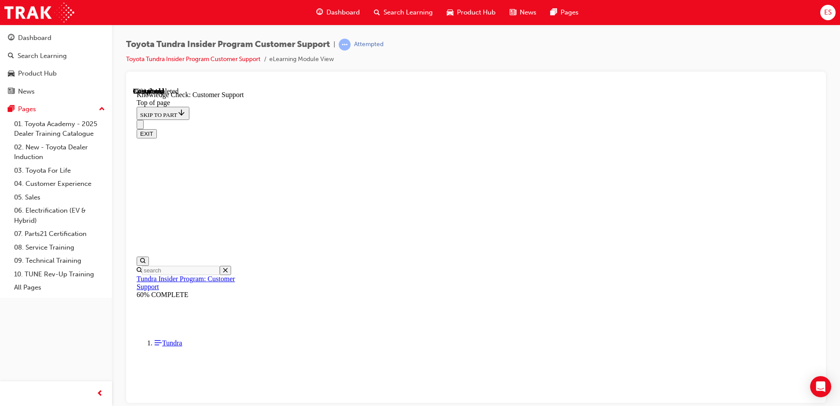
scroll to position [115, 0]
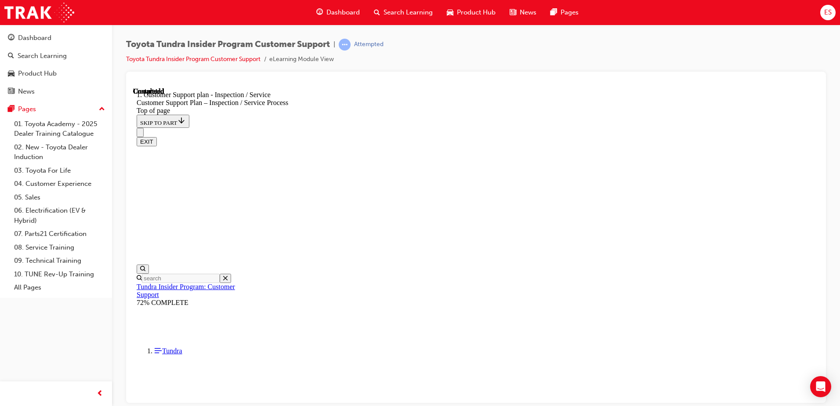
scroll to position [202, 0]
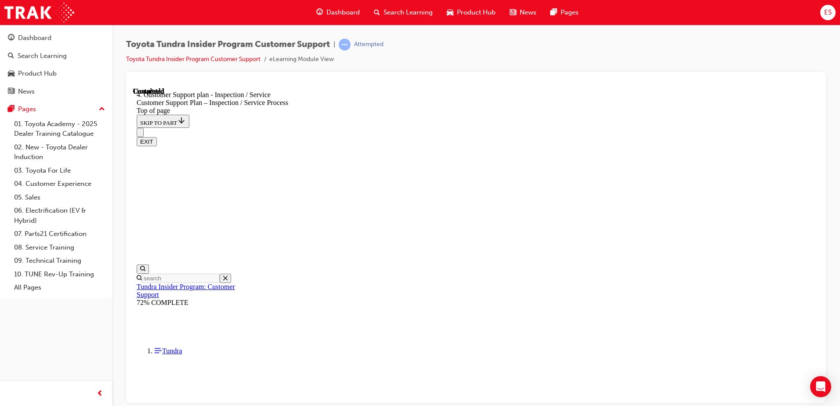
scroll to position [224, 0]
checkbox input "true"
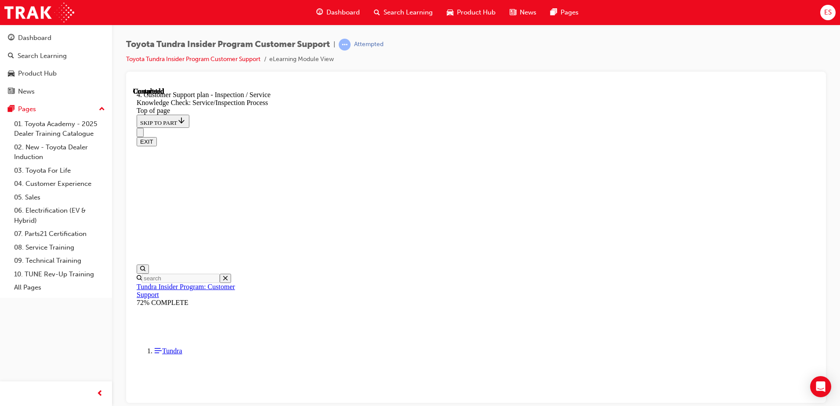
checkbox input "true"
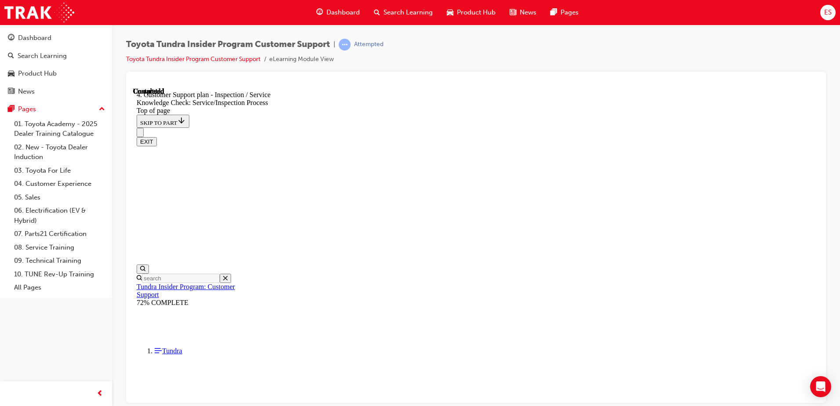
checkbox input "false"
radio input "true"
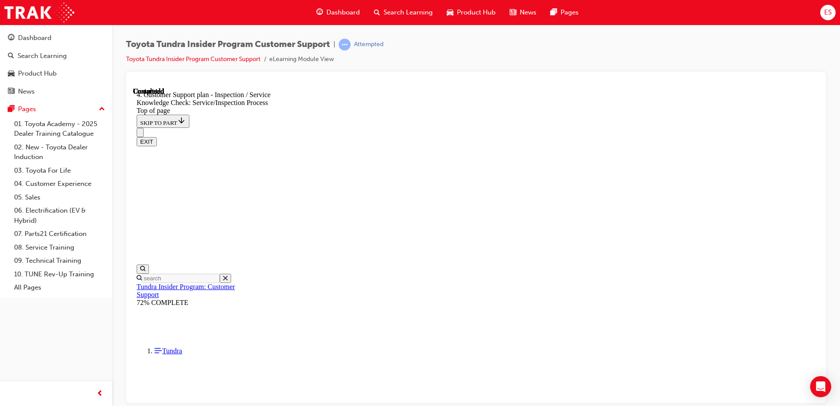
radio input "false"
radio input "true"
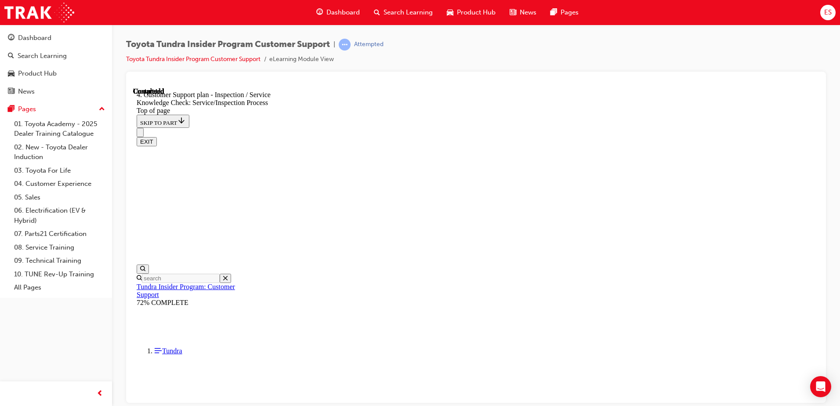
radio input "true"
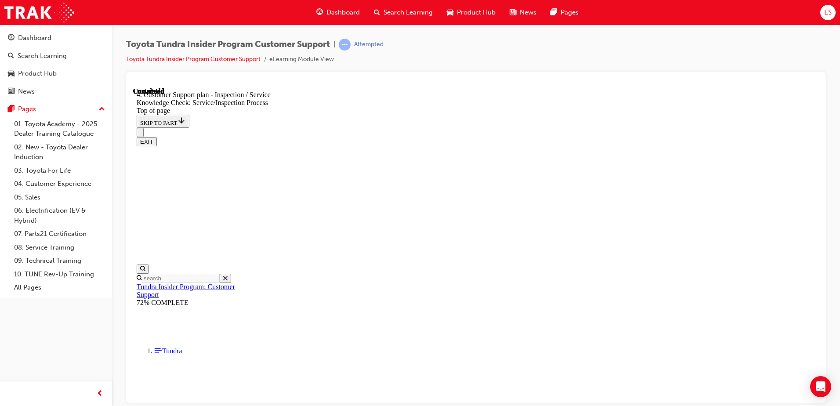
radio input "true"
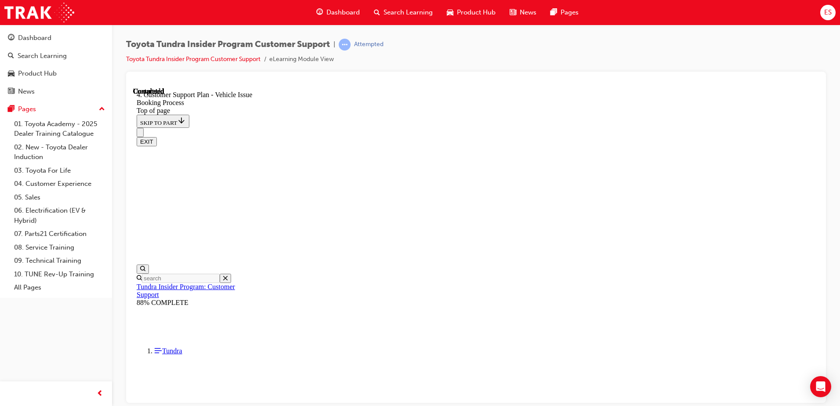
scroll to position [54, 0]
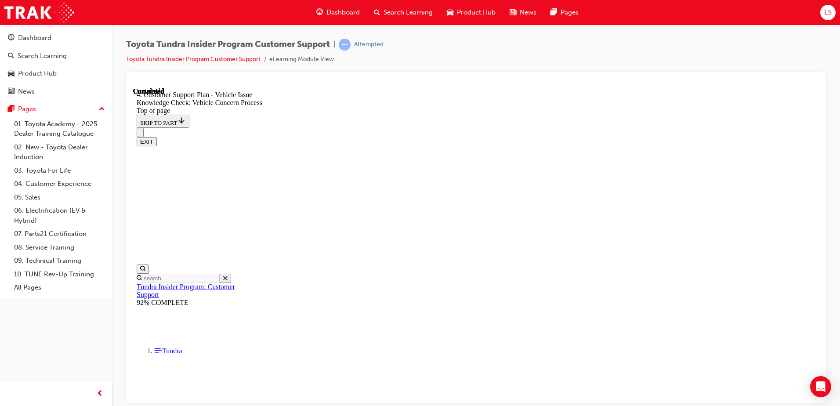
checkbox input "true"
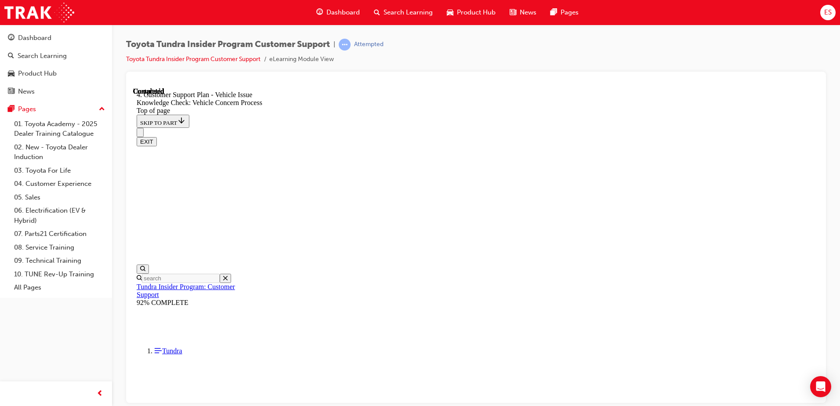
checkbox input "true"
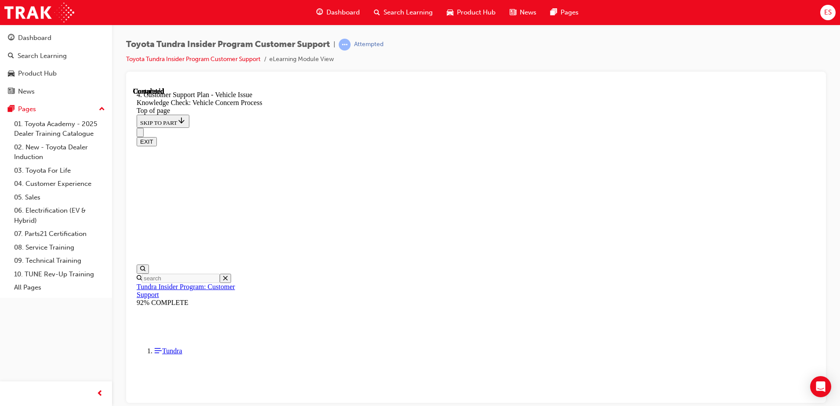
checkbox input "true"
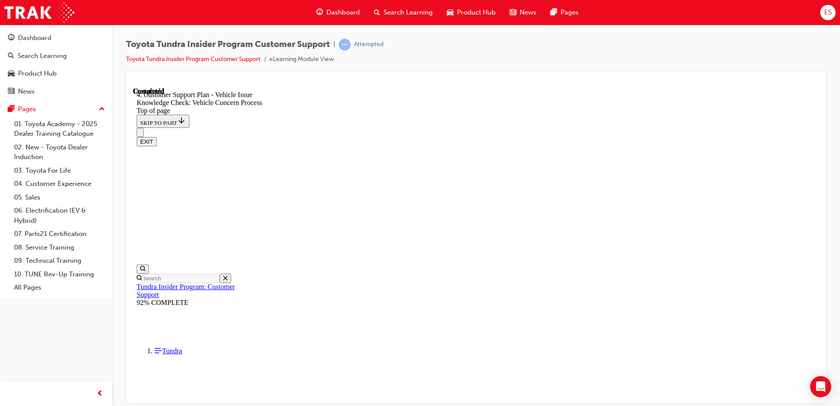
checkbox input "false"
checkbox input "true"
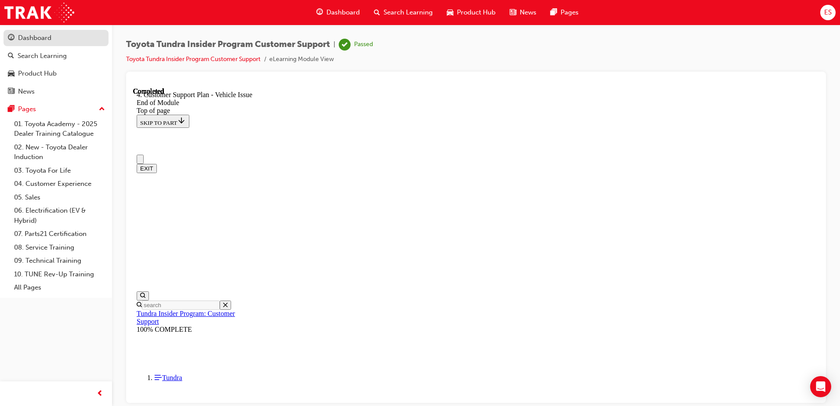
click at [43, 38] on div "Dashboard" at bounding box center [34, 38] width 33 height 10
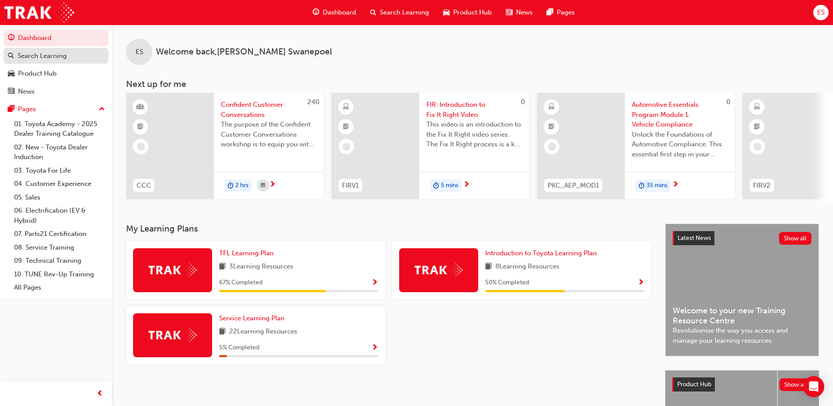
click at [43, 55] on div "Search Learning" at bounding box center [42, 56] width 49 height 10
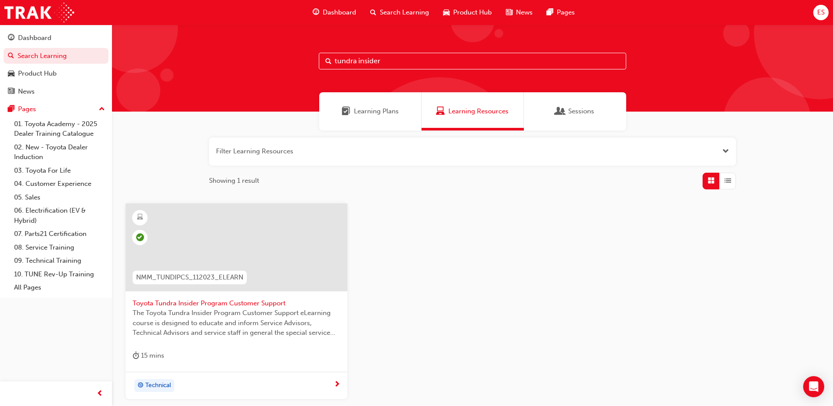
drag, startPoint x: 394, startPoint y: 61, endPoint x: 311, endPoint y: 62, distance: 82.6
click at [311, 62] on div "tundra insider" at bounding box center [472, 68] width 721 height 87
type input "ad blue"
click at [237, 301] on span "Toyota AdBlue (Ad Blue) eLearning video" at bounding box center [237, 303] width 208 height 10
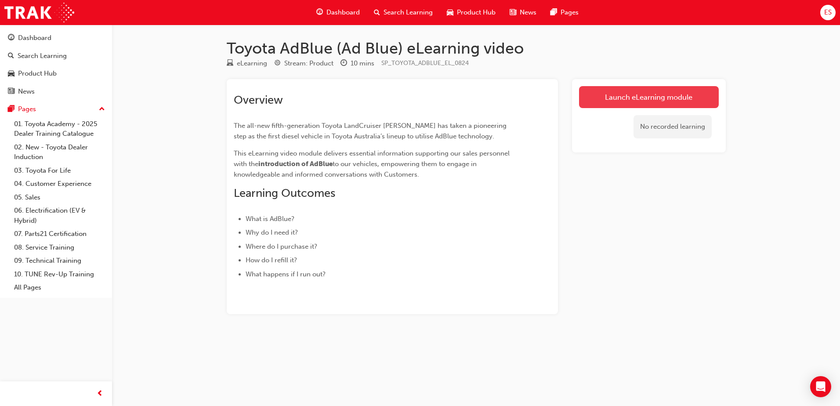
click at [639, 94] on link "Launch eLearning module" at bounding box center [649, 97] width 140 height 22
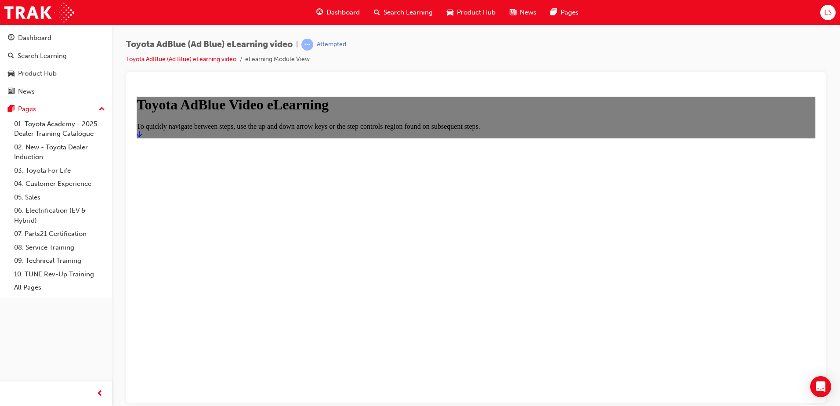
click at [142, 137] on icon "Start" at bounding box center [139, 133] width 5 height 6
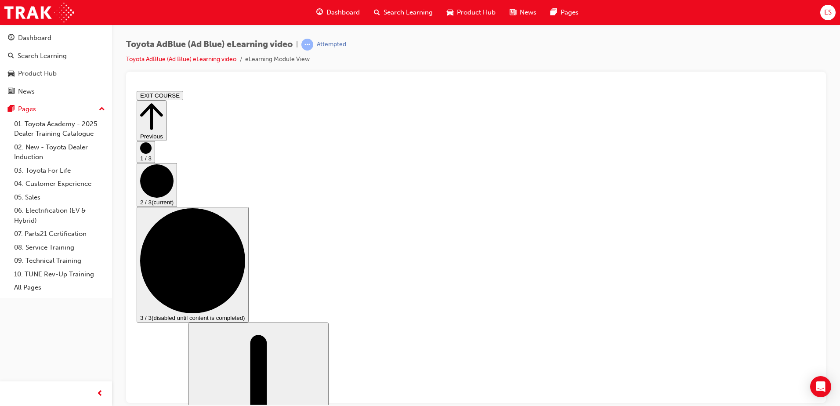
scroll to position [88, 0]
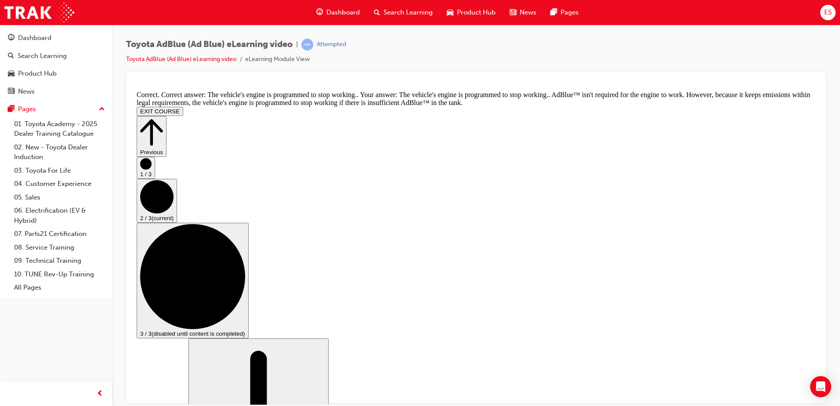
scroll to position [307, 0]
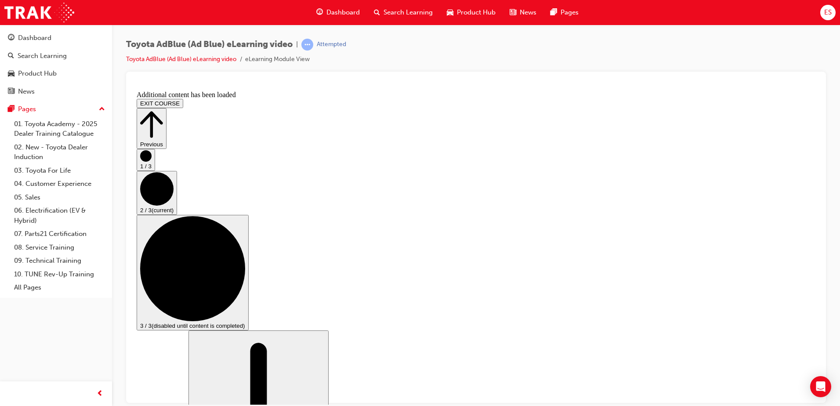
scroll to position [727, 0]
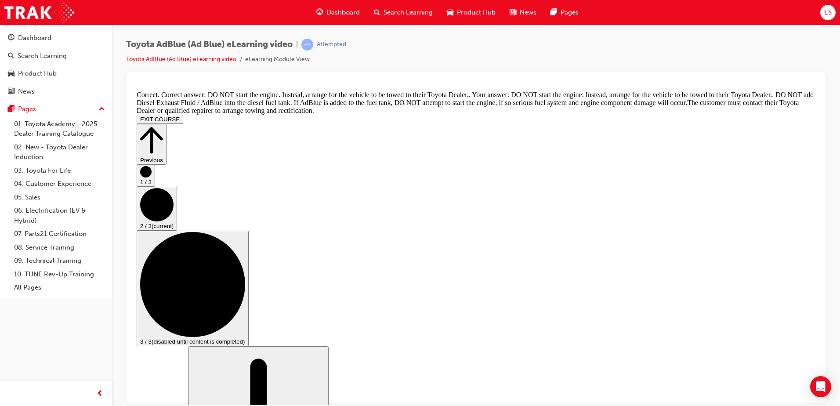
scroll to position [912, 0]
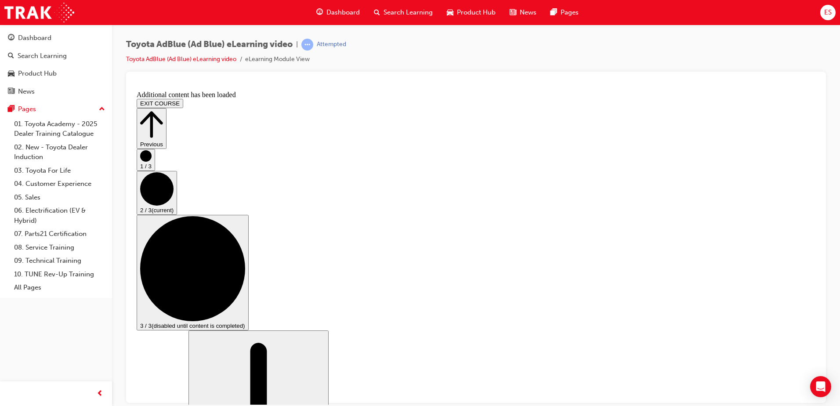
scroll to position [1289, 0]
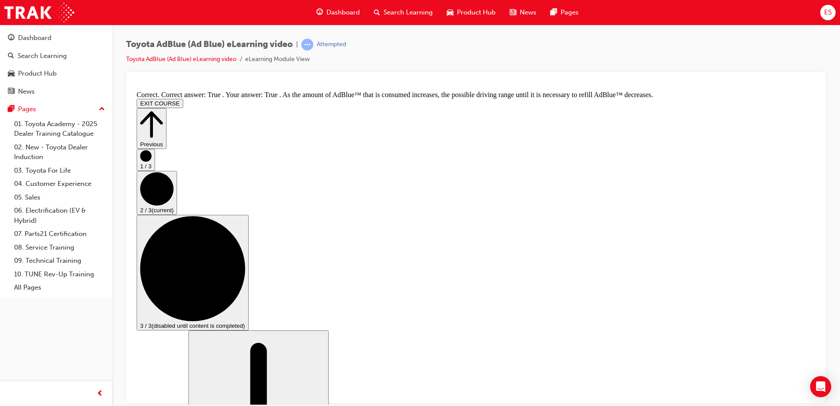
scroll to position [1527, 0]
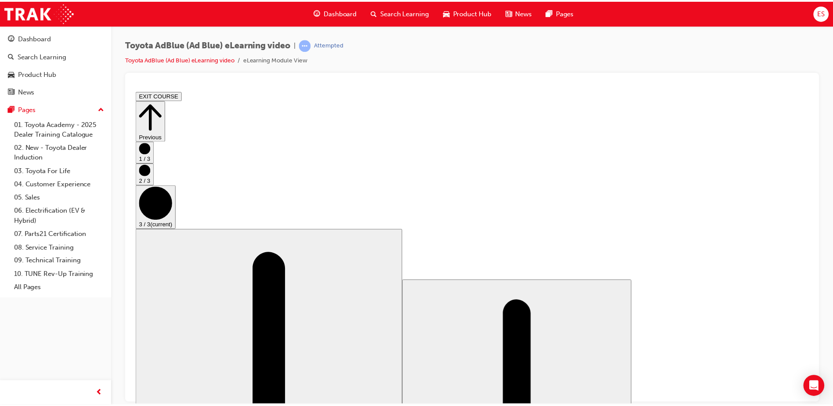
scroll to position [0, 0]
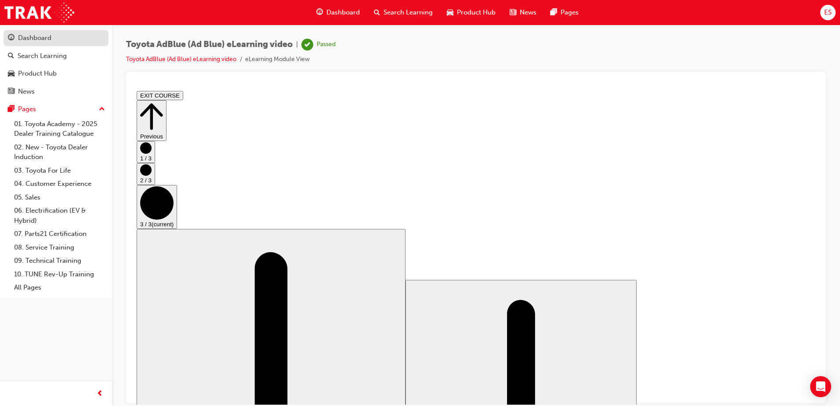
click at [46, 37] on div "Dashboard" at bounding box center [34, 38] width 33 height 10
